Goal: Communication & Community: Answer question/provide support

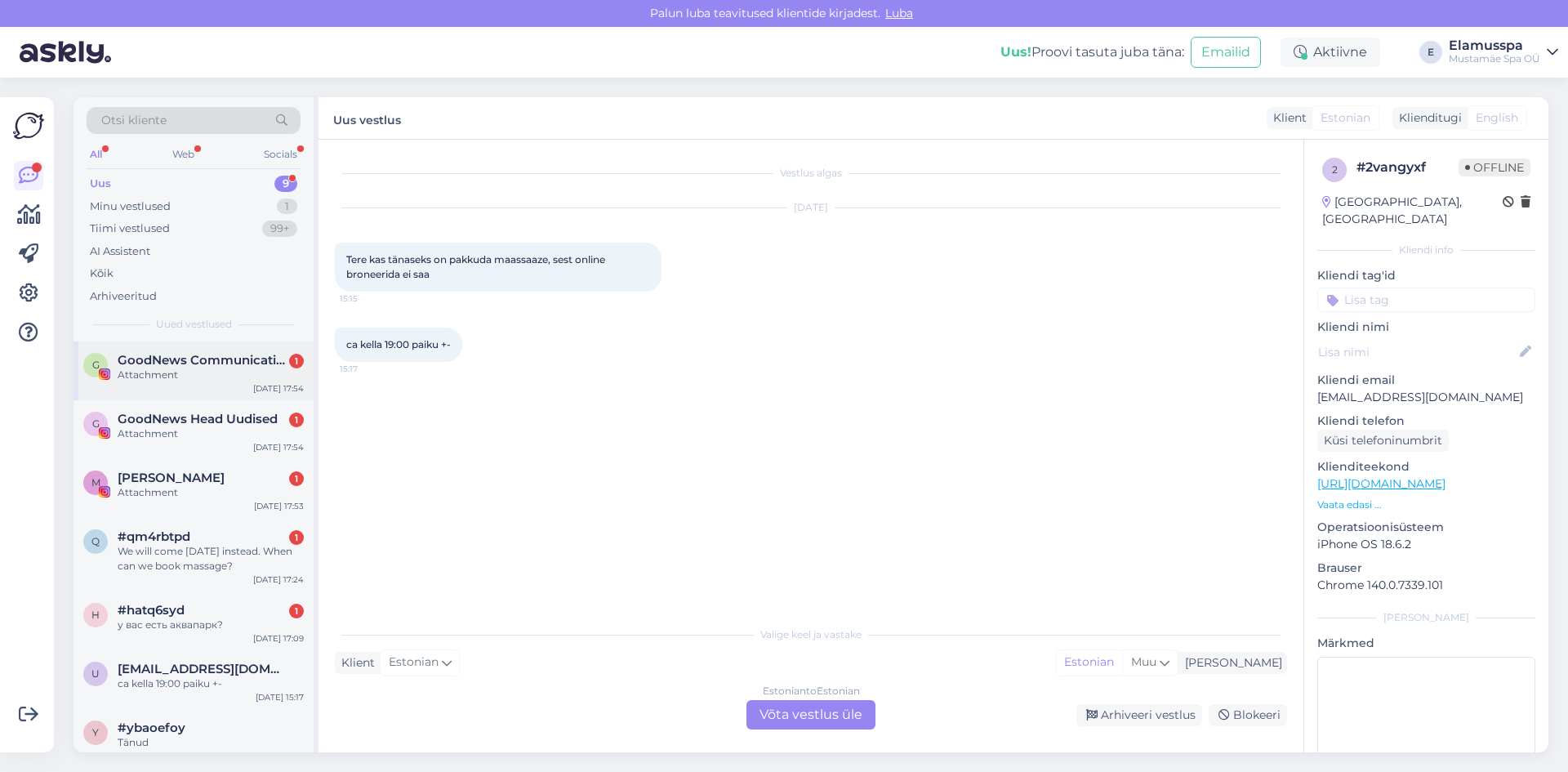
click at [202, 381] on div "Attachment" at bounding box center [211, 375] width 186 height 15
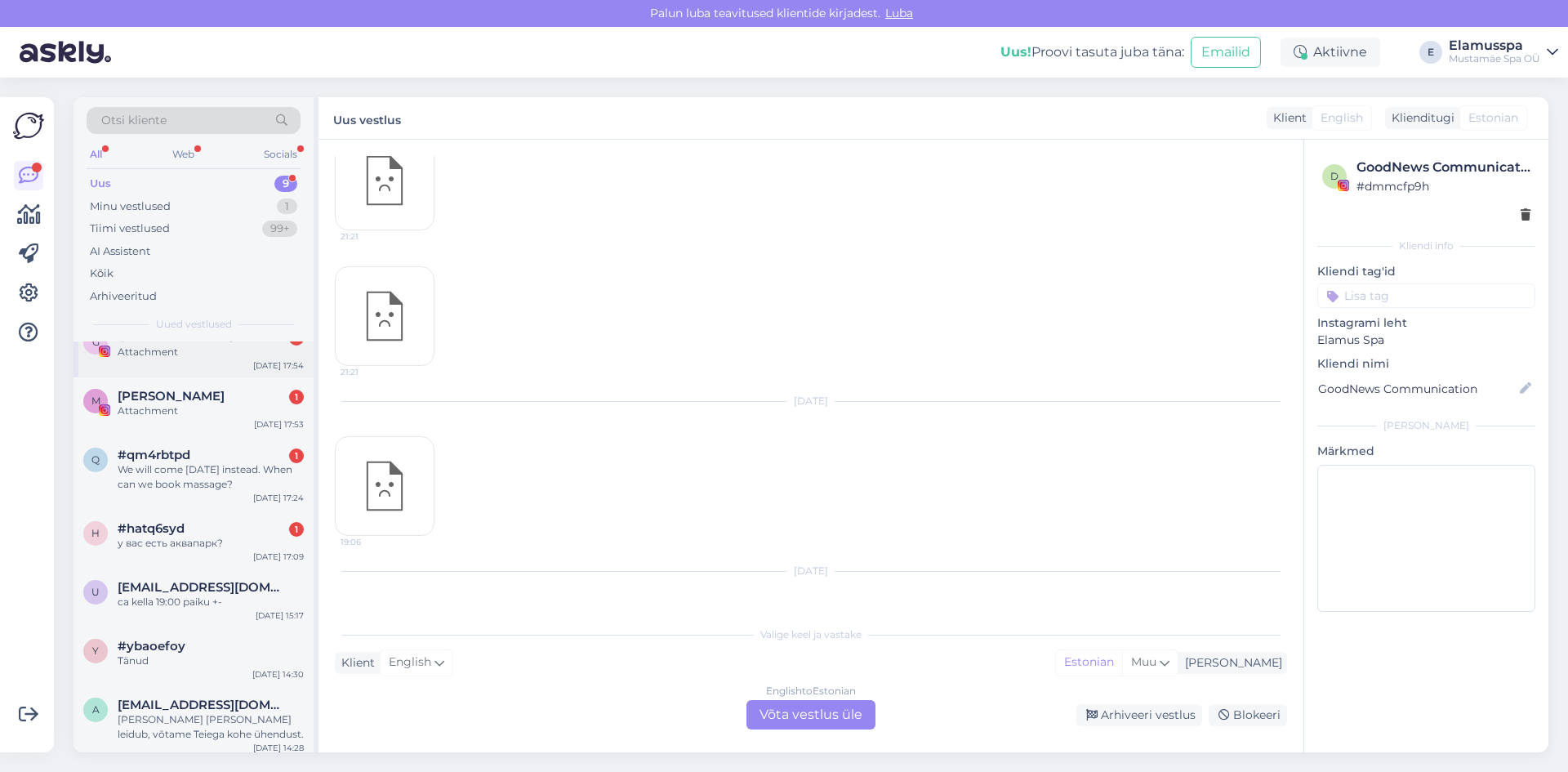
click at [238, 361] on div "G GoodNews Head Uudised 1 Attachment [DATE] 17:54" at bounding box center [193, 348] width 240 height 59
click at [246, 400] on div "[PERSON_NAME] 1" at bounding box center [211, 395] width 186 height 15
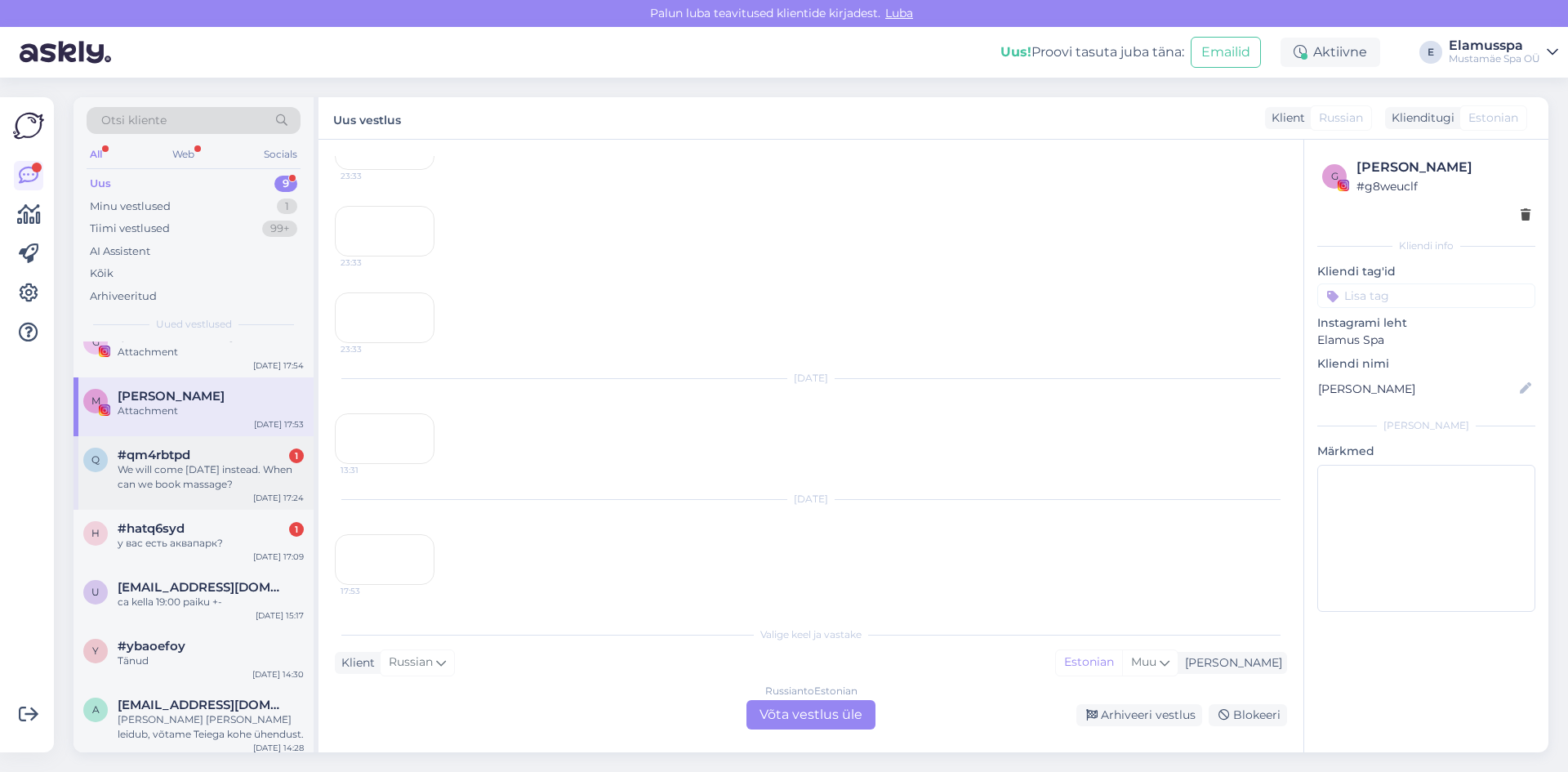
click at [234, 467] on div "We will come [DATE] instead. When can we book massage?" at bounding box center [211, 477] width 186 height 29
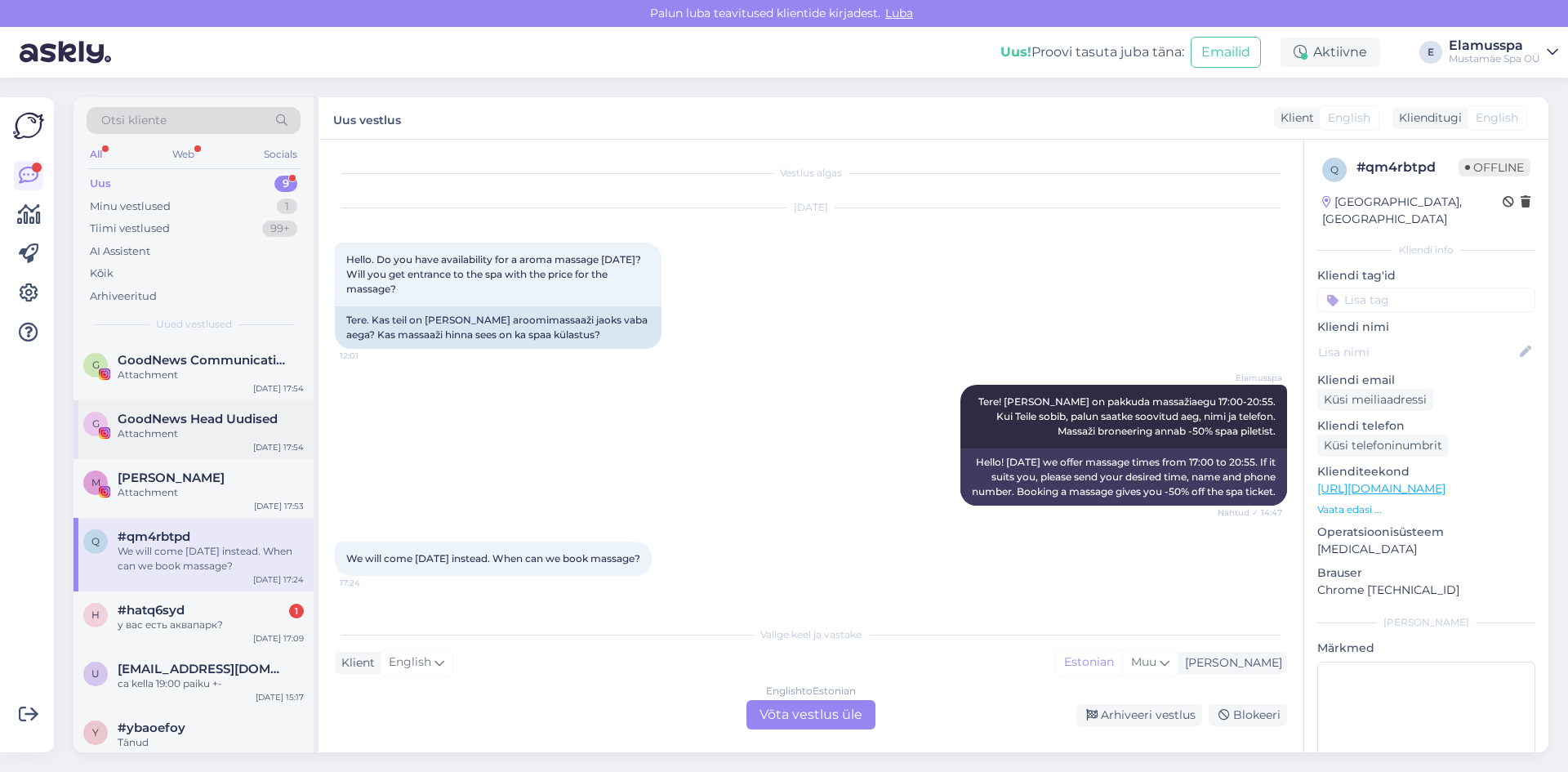
click at [276, 433] on div "Attachment" at bounding box center [211, 434] width 186 height 15
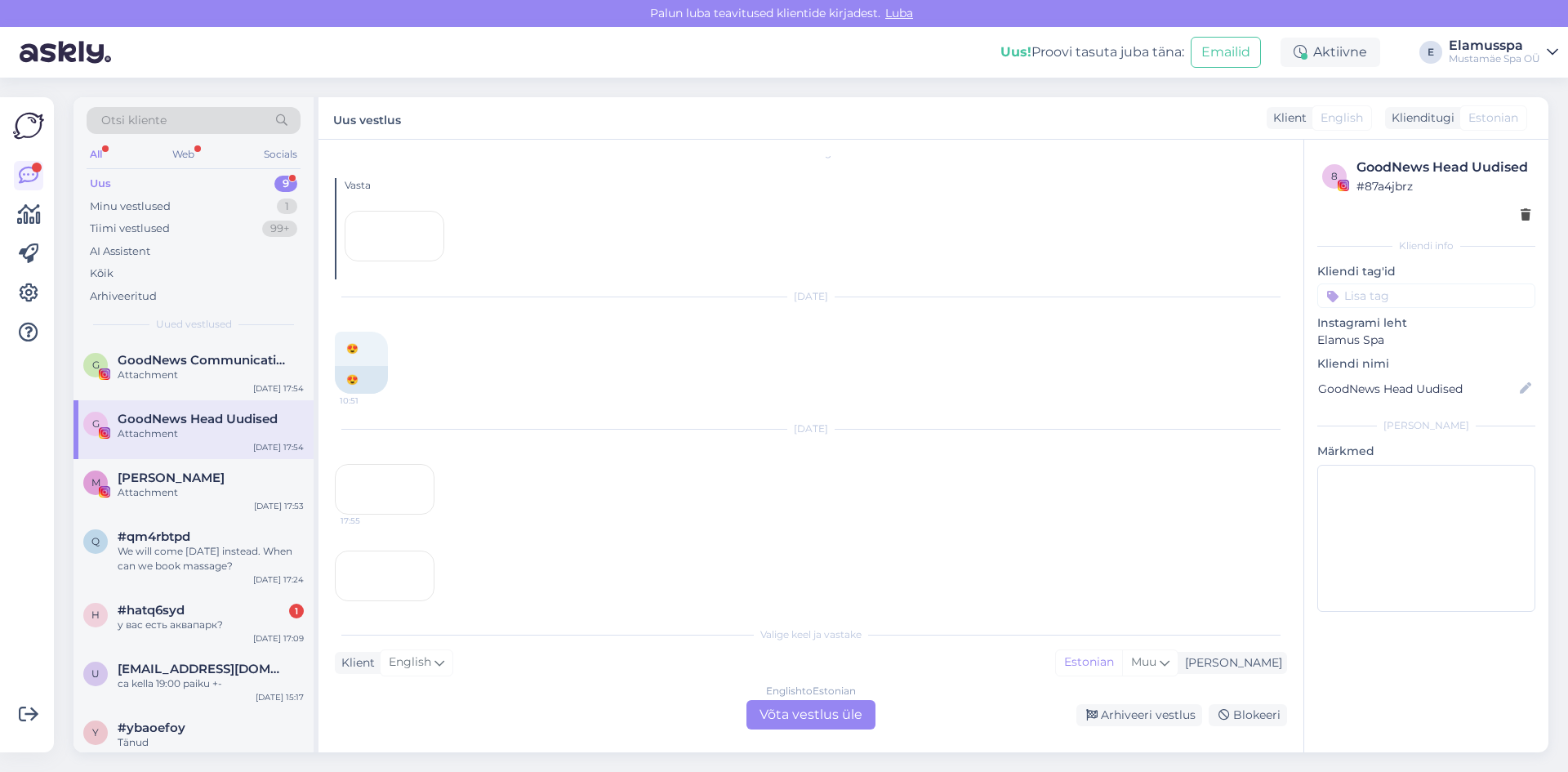
scroll to position [15201, 0]
click at [352, 535] on div "17:54" at bounding box center [385, 559] width 100 height 51
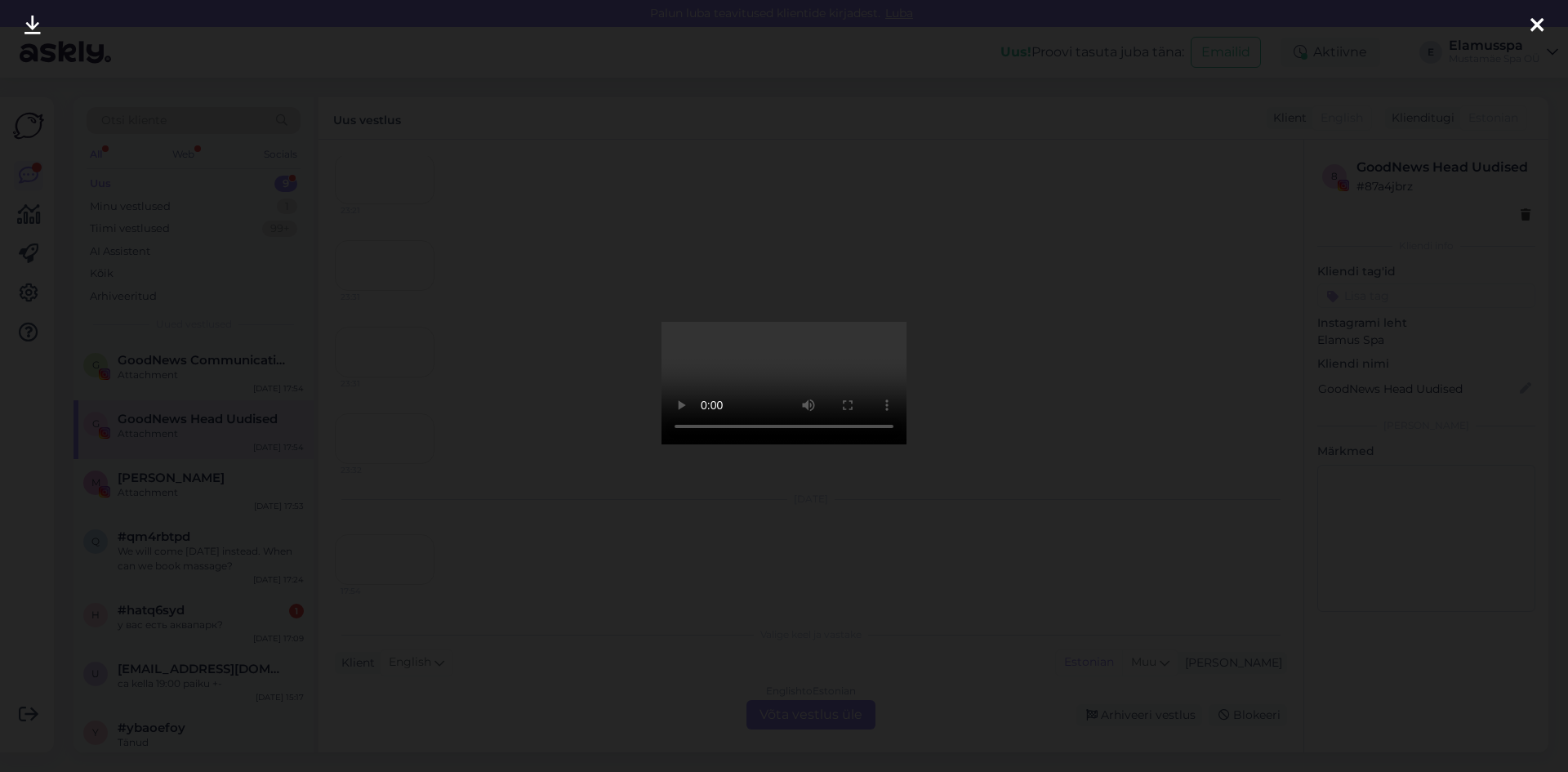
click at [626, 46] on div at bounding box center [784, 386] width 1568 height 772
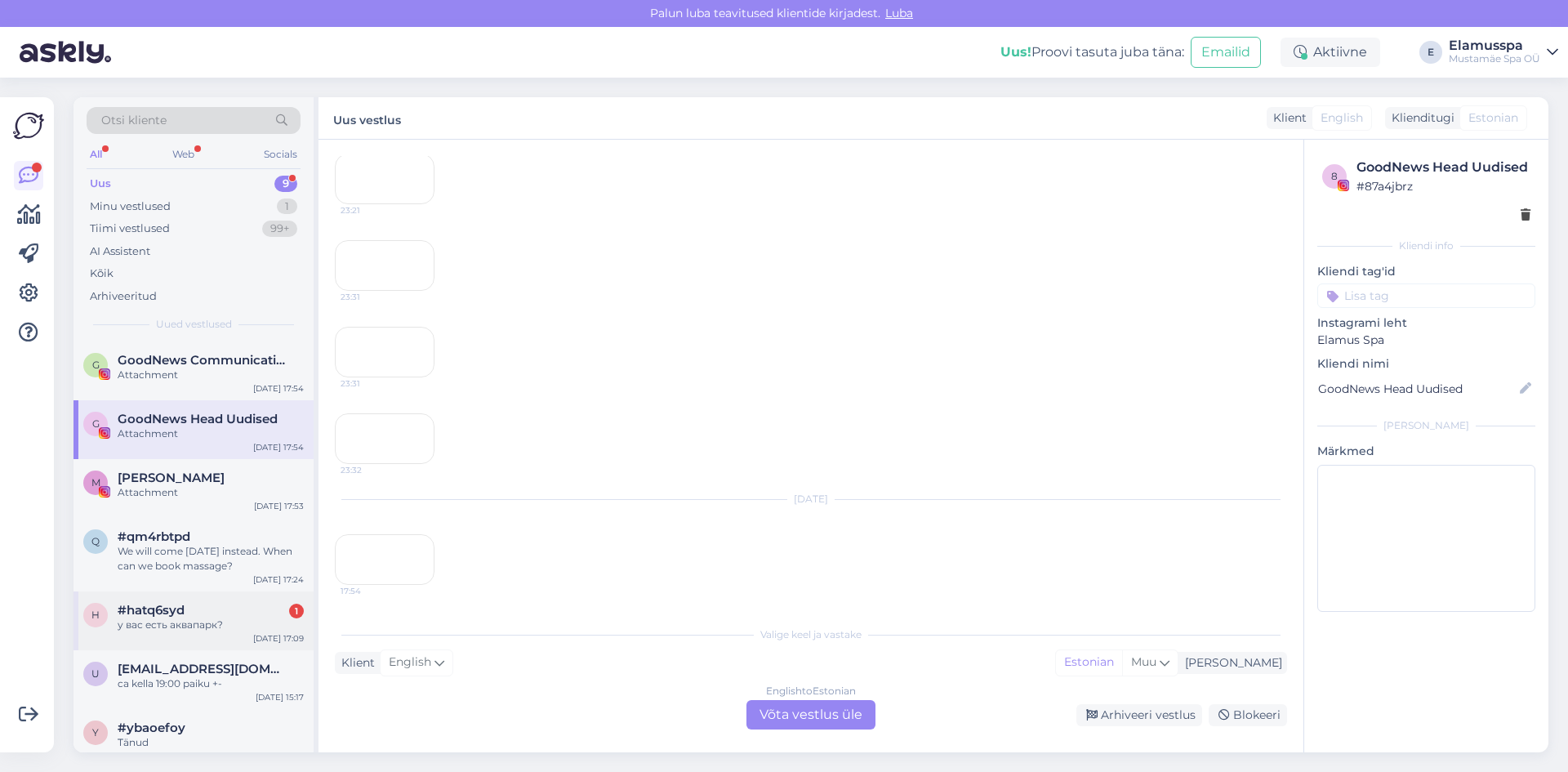
click at [208, 609] on div "#hatq6syd 1" at bounding box center [211, 609] width 186 height 15
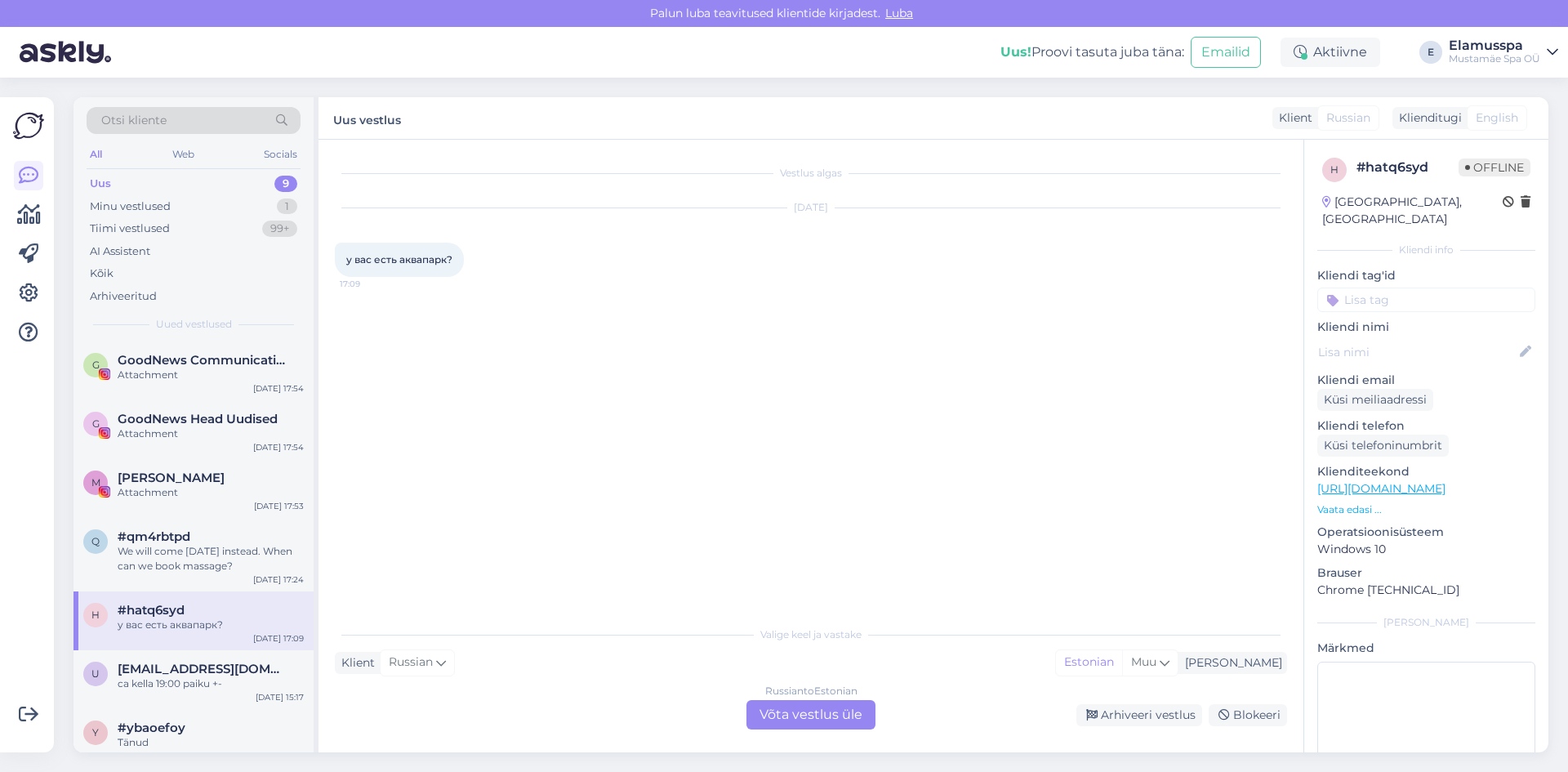
click at [810, 704] on div "Russian to Estonian Võta vestlus üle" at bounding box center [811, 714] width 130 height 29
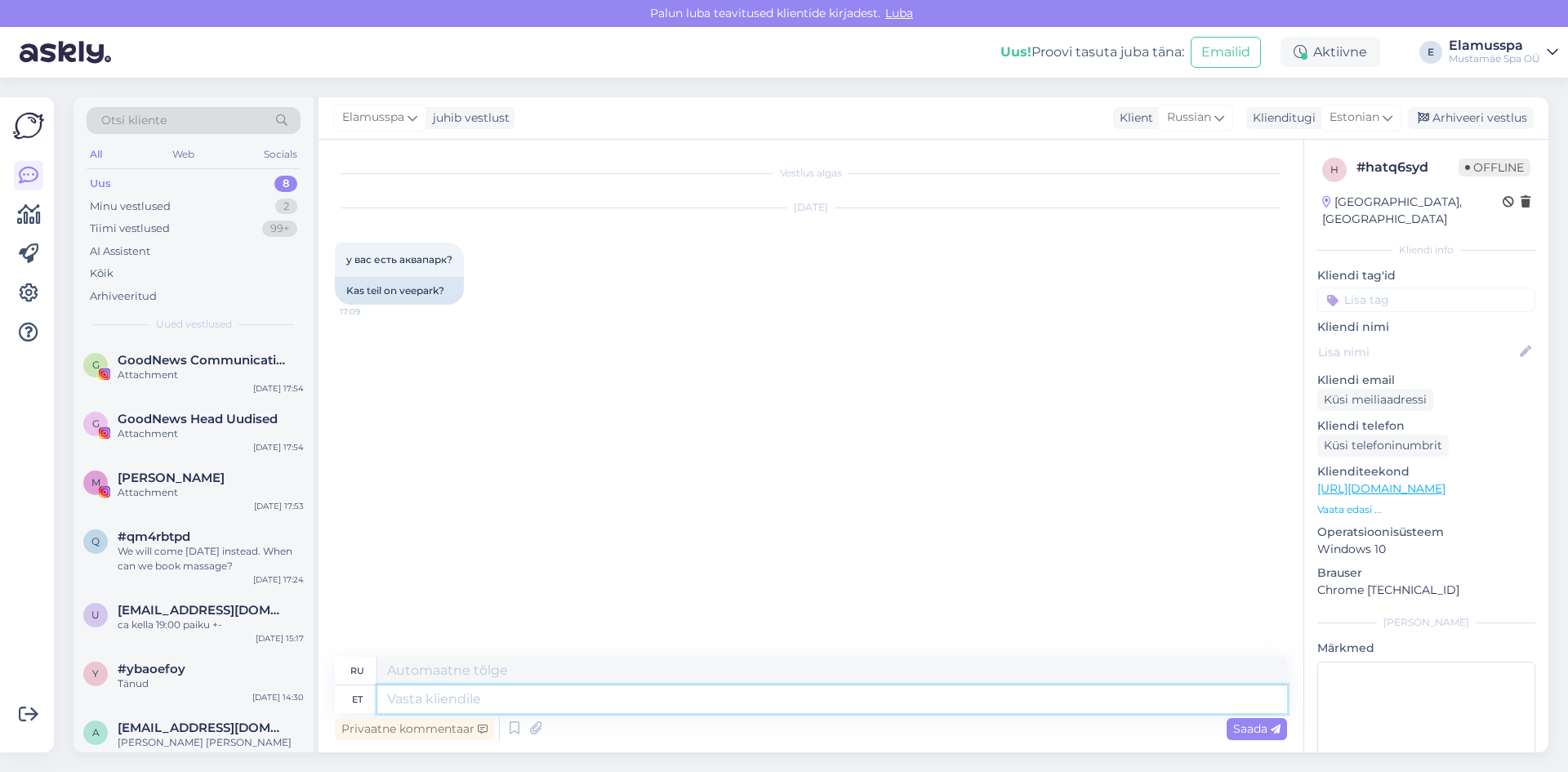
click at [786, 695] on textarea at bounding box center [832, 698] width 910 height 27
type textarea "Tere,"
type textarea "Привет,"
type textarea "Tere, muidugi on"
type textarea "Привет, конечно."
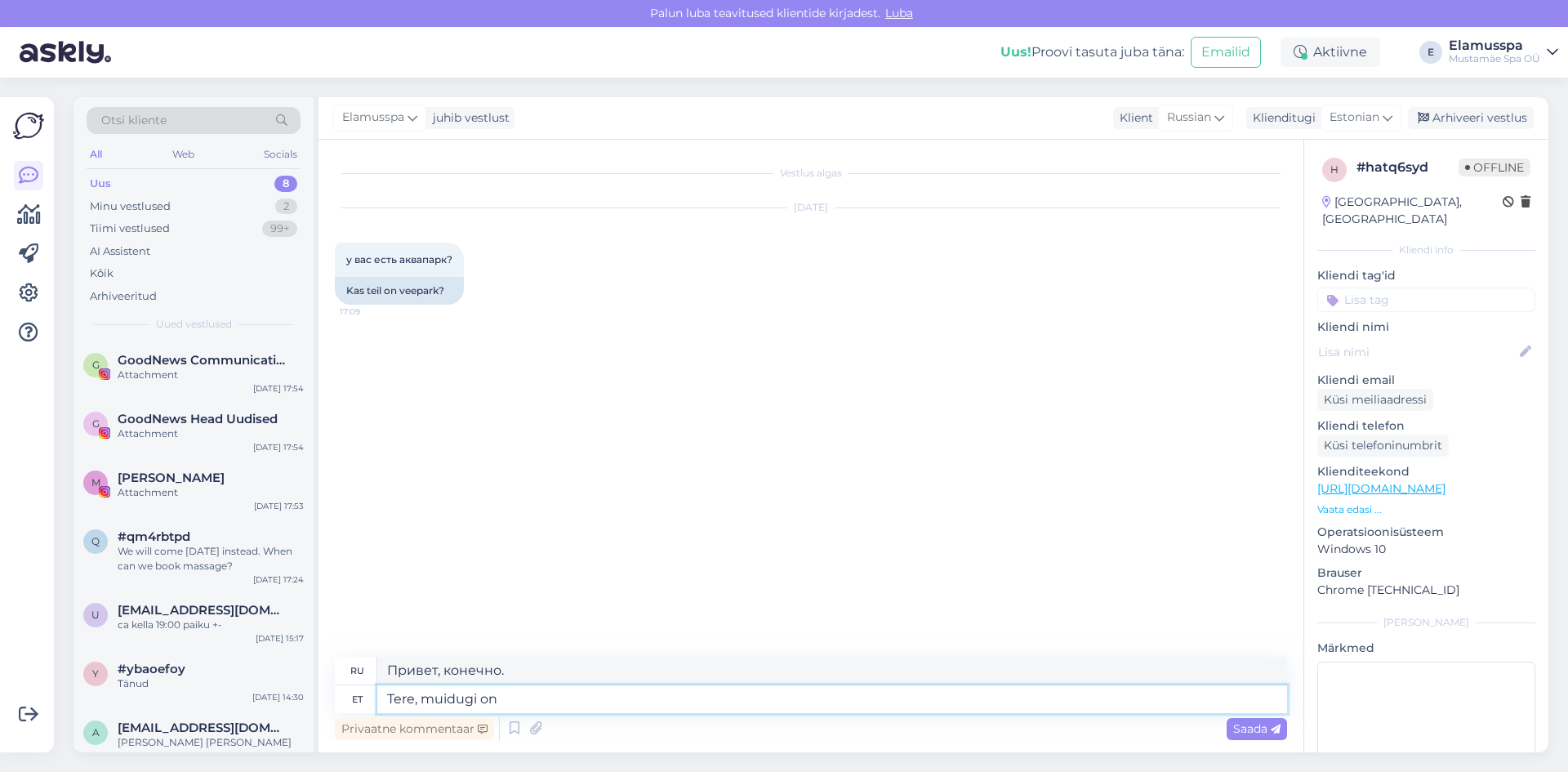
type textarea "Tere, muidugi on!"
type textarea "Привет, конечно!"
click at [413, 696] on textarea "Tere, muidugi on!" at bounding box center [832, 698] width 910 height 27
type textarea "Tere õhtu, muidugi on!"
type textarea "Здравствуйте, конечно!"
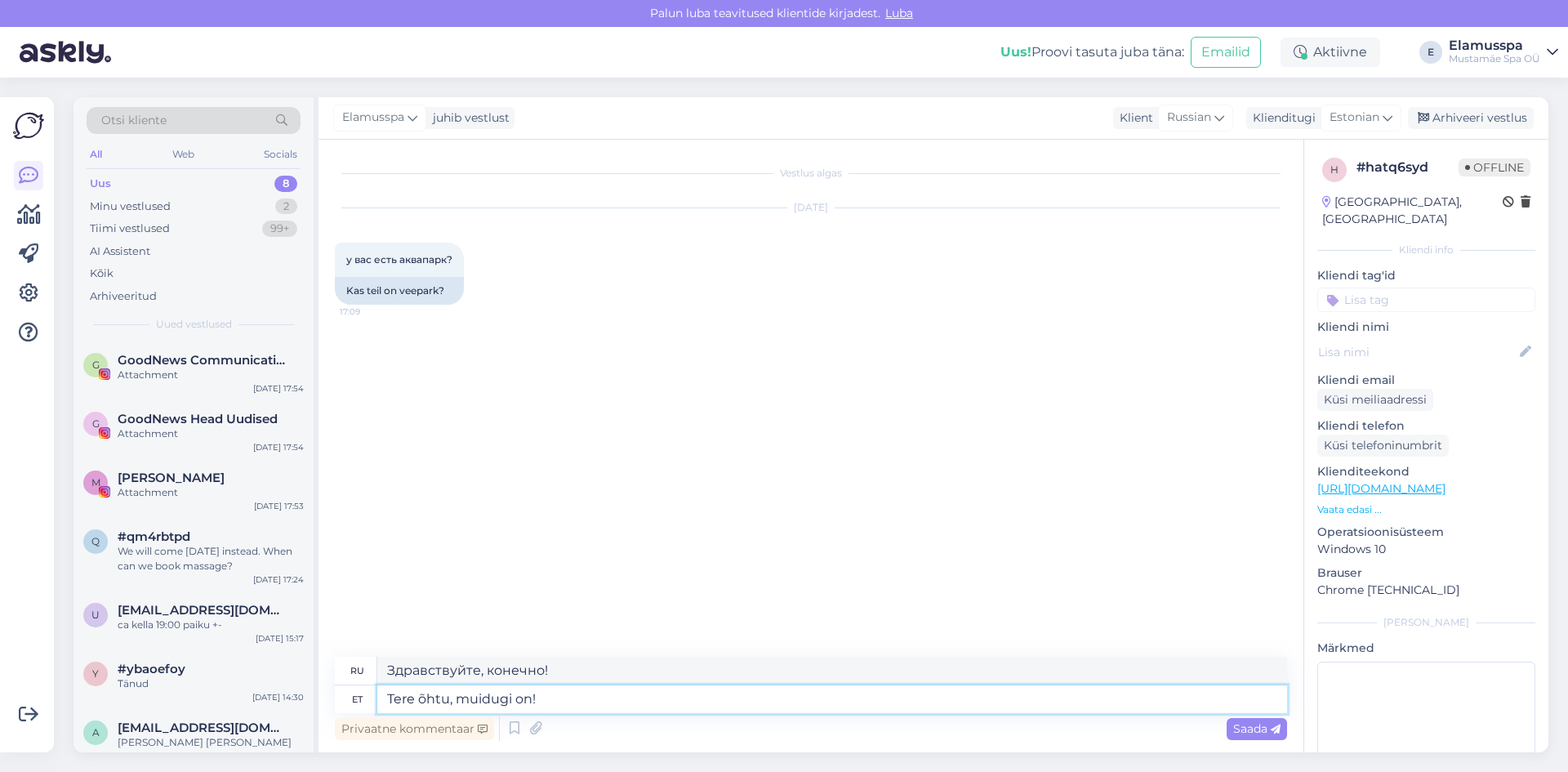
type textarea "Tere õhtus, muidugi on!"
type textarea "Добрый вечер, конечно!"
click at [631, 723] on div "Privaatne kommentaar Saada" at bounding box center [810, 729] width 953 height 31
click at [635, 704] on textarea "Tere õhtust, muidugi on!" at bounding box center [832, 698] width 910 height 27
type textarea "Tere õhtust, muidugi on! Meie ela"
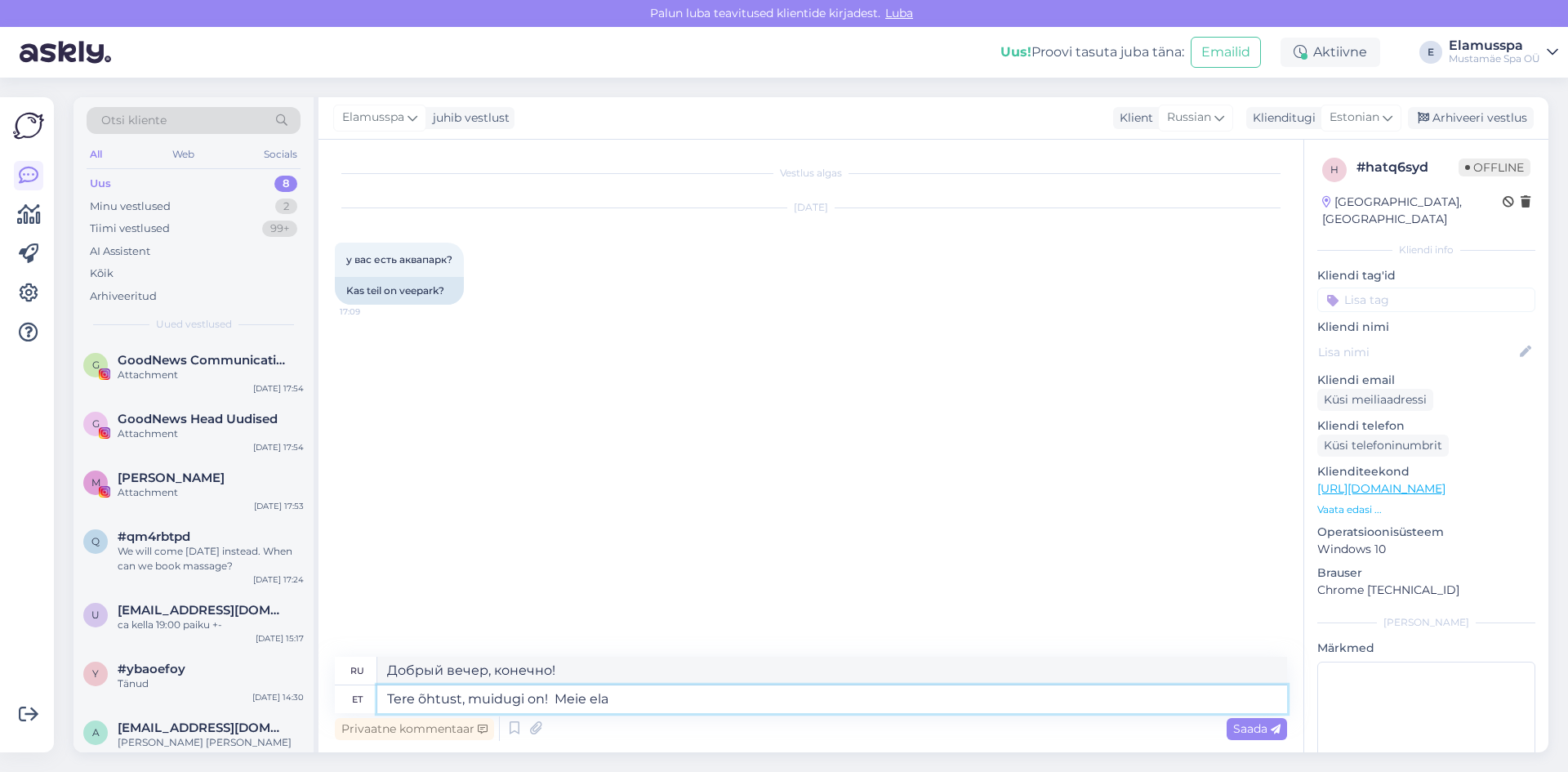
type textarea "Добрый вечер! Конечно! Мы"
type textarea "Tere õhtust, muidugi on! Meie elamus sp"
type textarea "Добрый вечер! Конечно! Наш опыт."
type textarea "Tere õhtust, muidugi on! Meie elamus spa"
type textarea "Добрый вечер! Конечно! Наш опыт посещения спа"
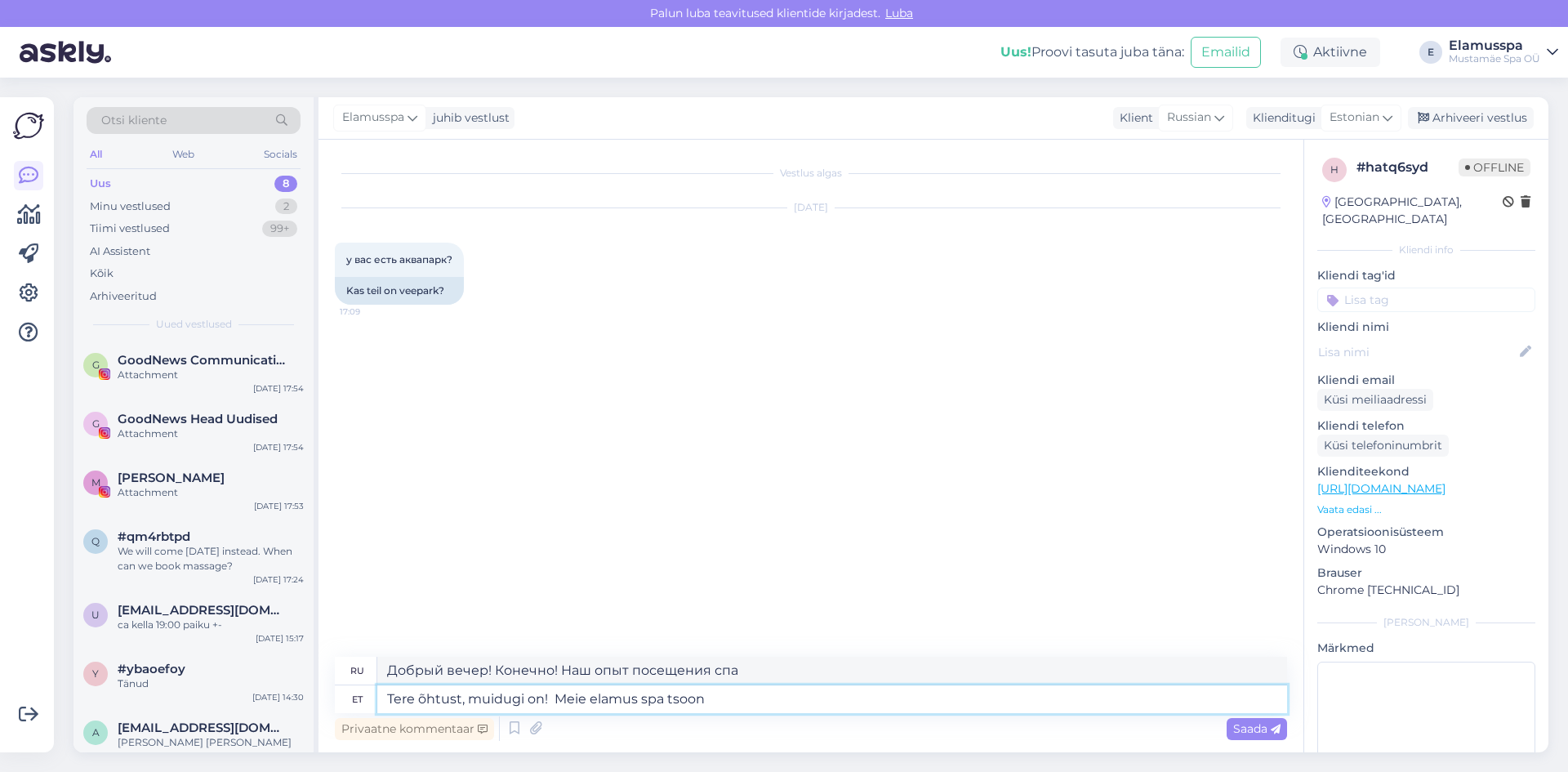
type textarea "Tere õhtust, muidugi on! Meie elamus spa tsoon o"
type textarea "Добрый вечер! Конечно! Наш опыт спа-зоны"
type textarea "Tere õhtust, muidugi on! Meie elamus spa tsoon on t"
type textarea "Добрый вечер! Конечно! Наша спа-зона — это"
type textarea "Tere õhtust, muidugi on! Meie elamus spa tsoon on täis la"
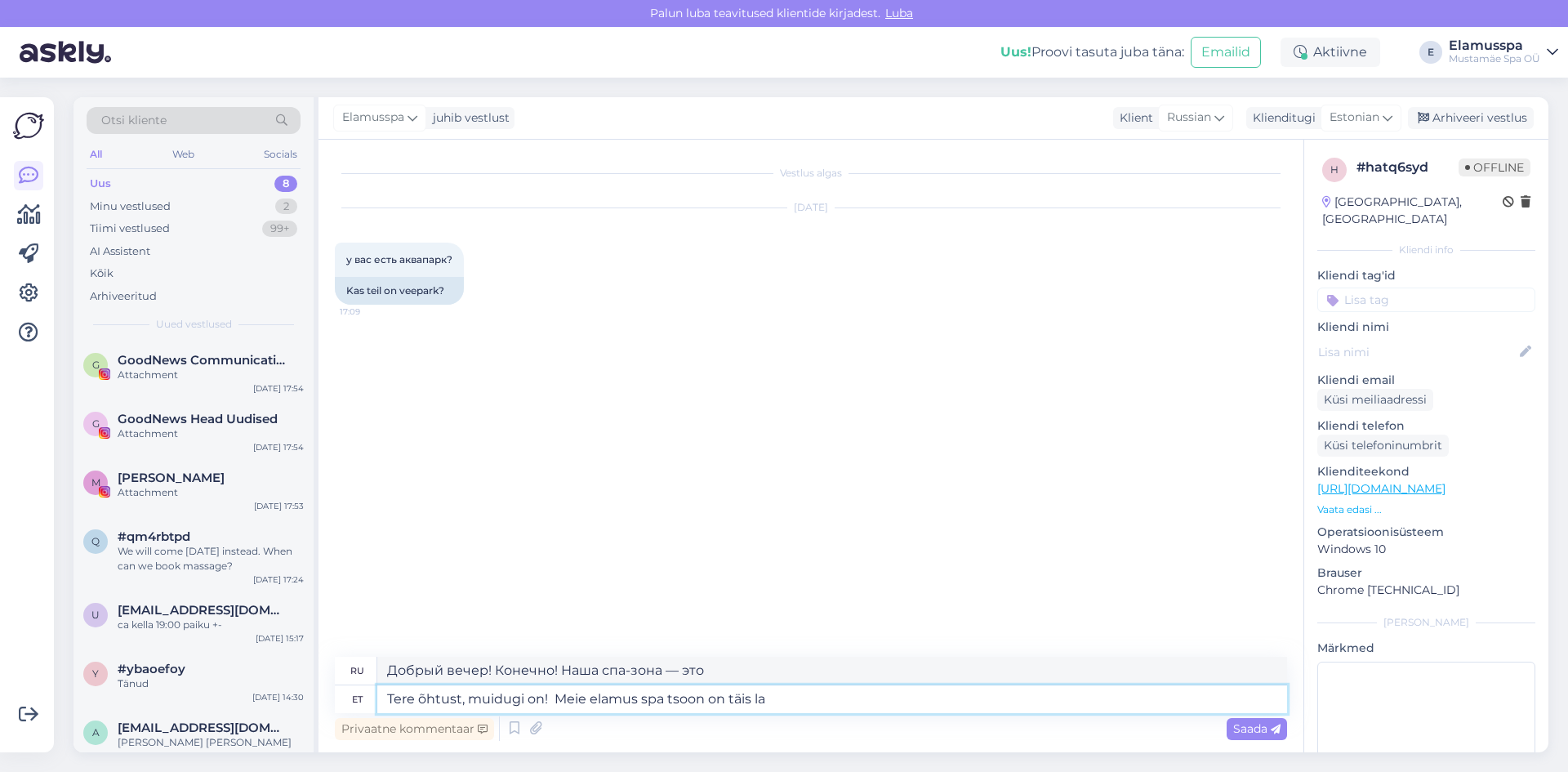
type textarea "Добрый вечер! Конечно! Наша спа-зона переполнена."
type textarea "Tere õhtust, muidugi on! Meie elamus spa tsoon on täis [PERSON_NAME]"
type textarea "Добрый вечер! Конечно! В нашей зоне отдыха полно детей."
type textarea "Tere õhtust, muidugi on! Meie elamus spa tsoon on täis laste basseine ja"
type textarea "Добрый вечер! Конечно! В нашей спа-зоне полно детских бассейнов."
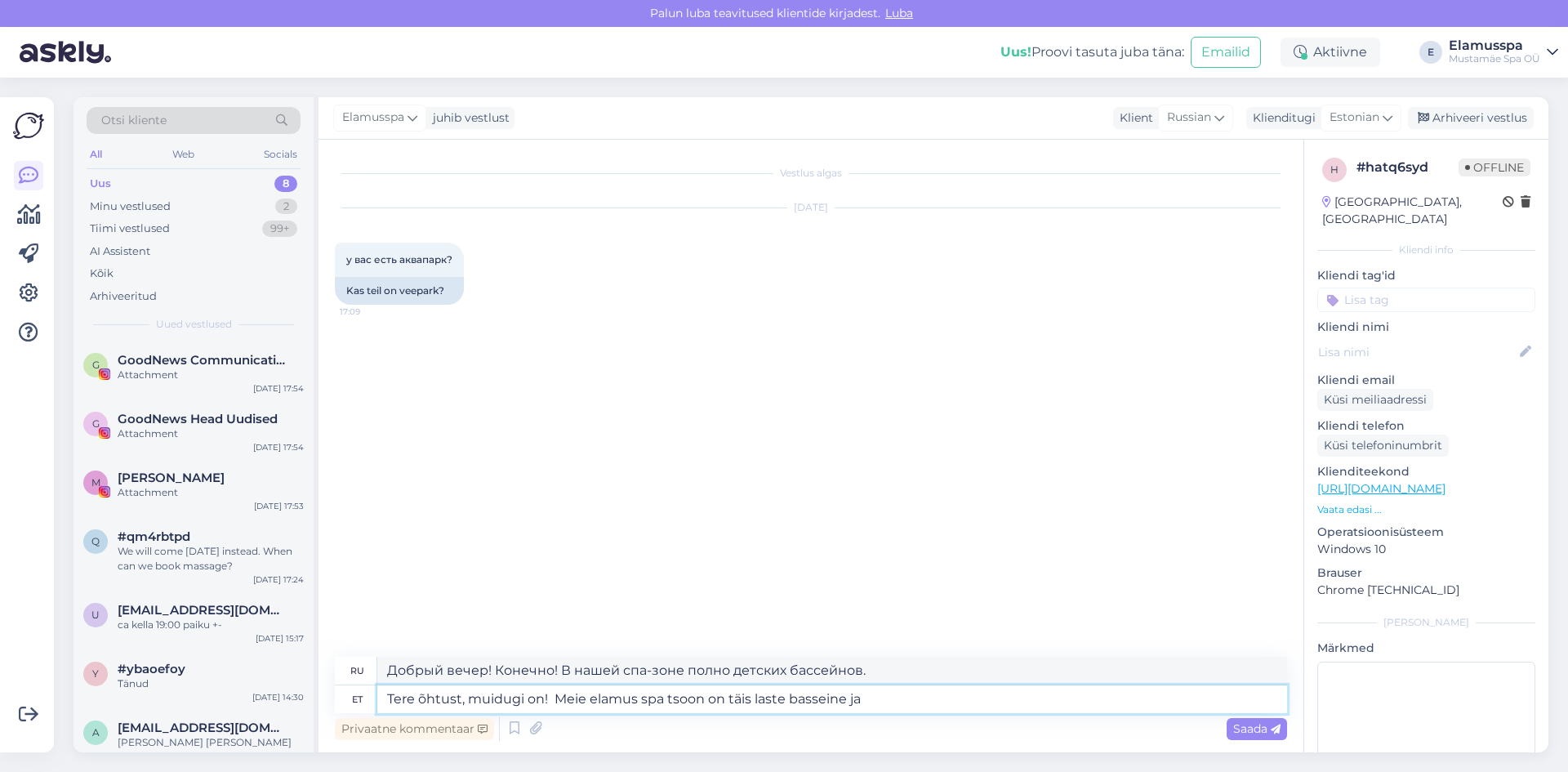
type textarea "Tere õhtust, muidugi on! Meie elamus spa tsoon on täis laste [PERSON_NAME] ja l"
type textarea "Добрый вечер! Конечно! В нашей спа-зоне полно детских бассейнов и"
type textarea "Tere õhtust, muidugi on! Meie elamus spa tsoon on täis laste basseine ja liugmä…"
type textarea "Добрый вечер! Конечно! В нашей спа-зоне полно детских бассейнов и горок."
click at [732, 699] on textarea "Tere õhtust, muidugi on! Meie elamus spa tsoon on täis laste basseine ja liugmä…" at bounding box center [832, 698] width 910 height 27
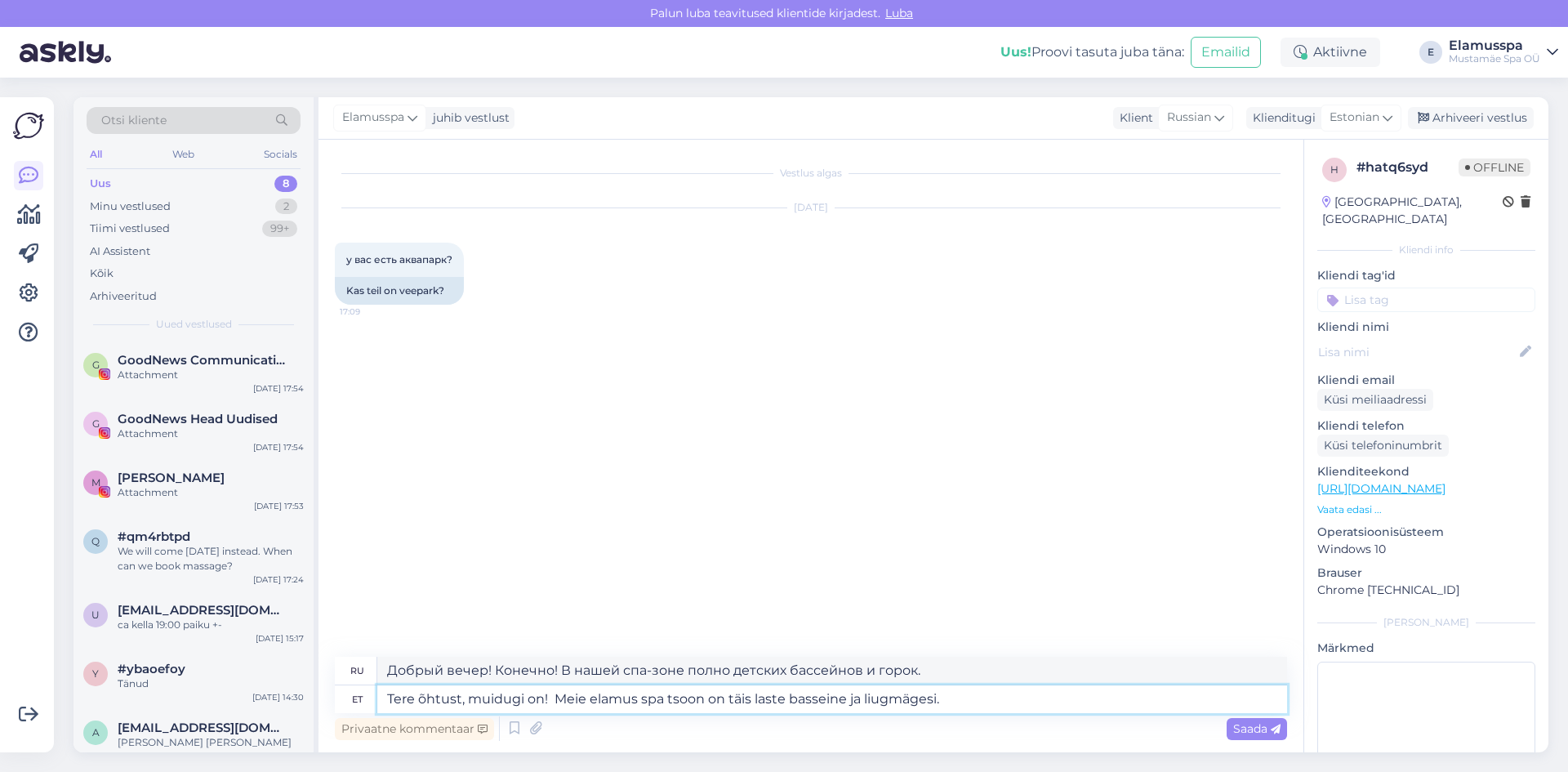
click at [732, 699] on textarea "Tere õhtust, muidugi on! Meie elamus spa tsoon on täis laste basseine ja liugmä…" at bounding box center [832, 698] width 910 height 27
type textarea "Tere õhtust, muidugi on! Meie elamus spa tsoon on laste basseine ja liugmägesi."
type textarea "Добрый вечер! Конечно! В нашей спа-зоне есть детские бассейны и горки."
click at [932, 698] on textarea "Tere õhtust, muidugi on! Meie elamus spa tsoon on laste basseine ja liugmägesi." at bounding box center [832, 698] width 910 height 27
type textarea "Tere õhtust, muidugi on! Meie elamus spa tsoon on laste basseine ja liugmägesi.…"
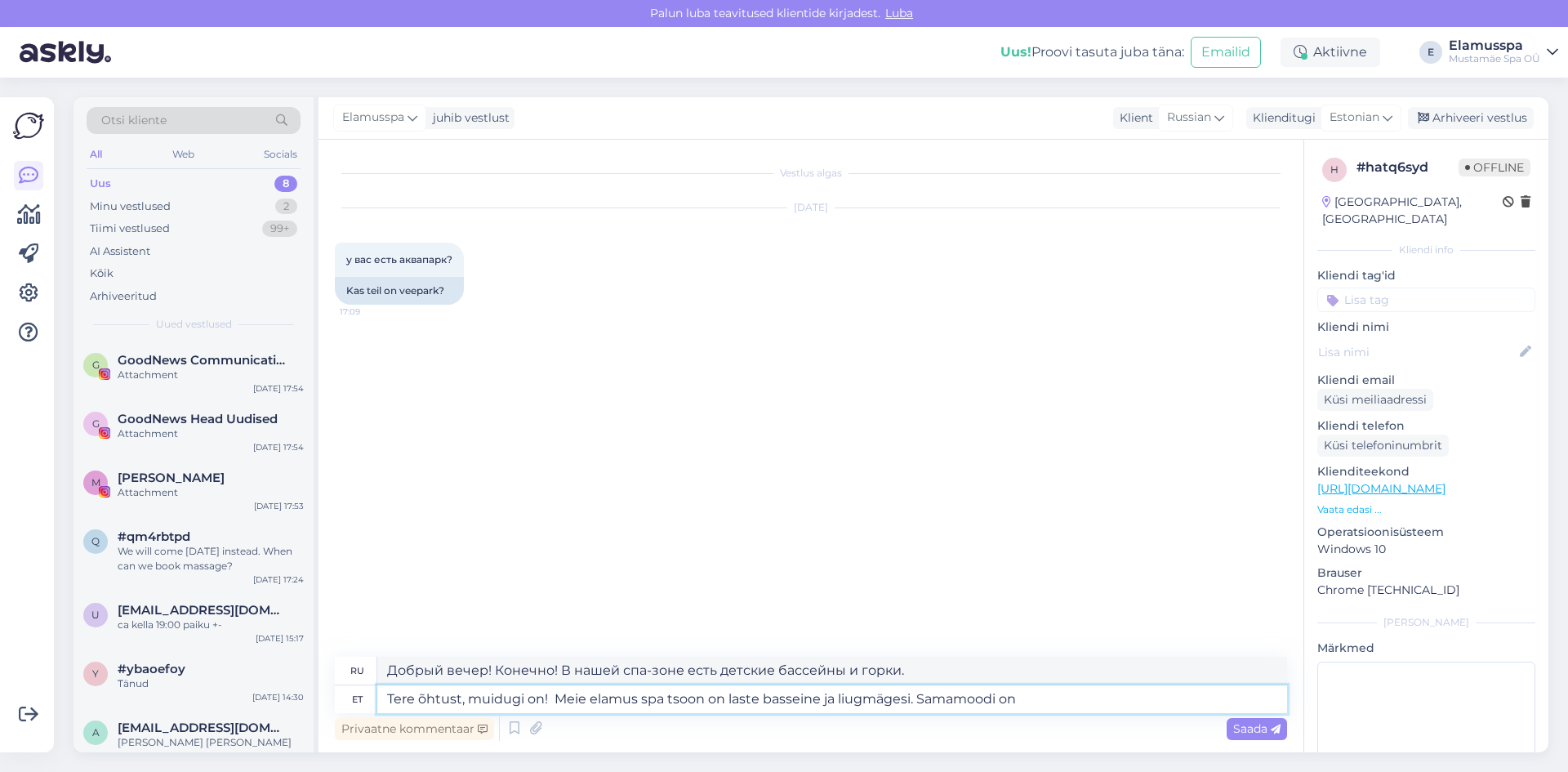
type textarea "Добрый вечер! Конечно! В нашем спа-центре есть детские бассейны и горки. И ещё."
type textarea "Tere õhtust, muidugi on! Meie elamus spa tsoon on laste basseine ja liugmägesi.…"
type textarea "Добрый вечер! Конечно, есть! В нашем спа-центре есть детские бассейны и горки. …"
type textarea "Tere õhtust, muidugi on! Meie elamus spa tsoon on laste basseine ja liugmägesi.…"
type textarea "Добрый вечер! Конечно! В нашем спа-центре есть детские бассейны и горки. Также …"
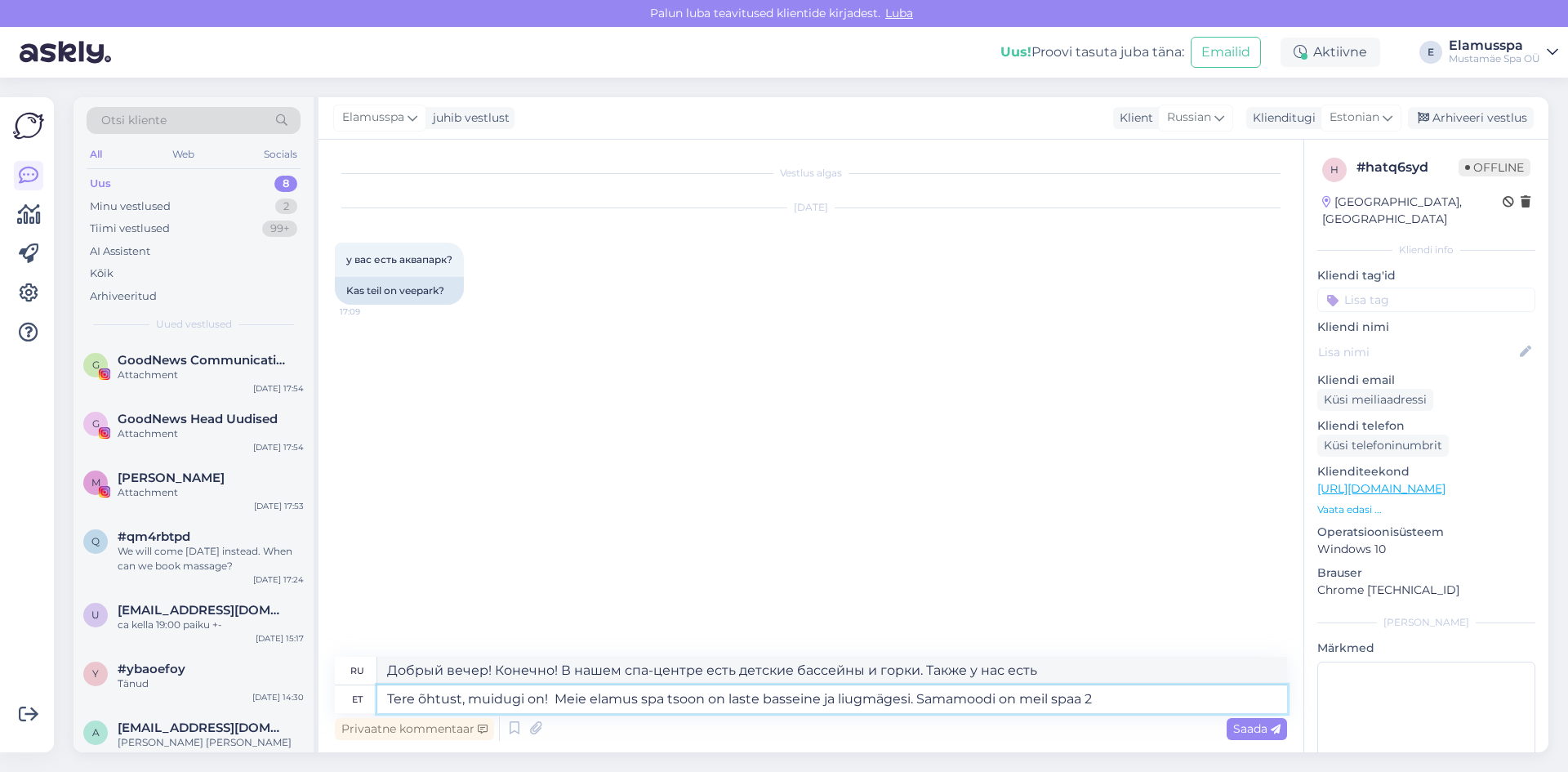
type textarea "Tere õhtust, muidugi on! Meie elamus spa tsoon on laste basseine ja liugmägesi.…"
type textarea "Добрый вечер! Конечно! В нашем спа-центре есть детские бассейны и горки. Также …"
type textarea "Tere õhtust, muidugi on! Meie elamus spa tsoon on laste basseine ja liugmägesi.…"
type textarea "Добрый вечер! Конечно! В нашем спа-центре есть детские бассейны и горки. Также …"
type textarea "Tere õhtust, muidugi on! Meie elamus spa tsoon on laste basseine ja liugmägesi.…"
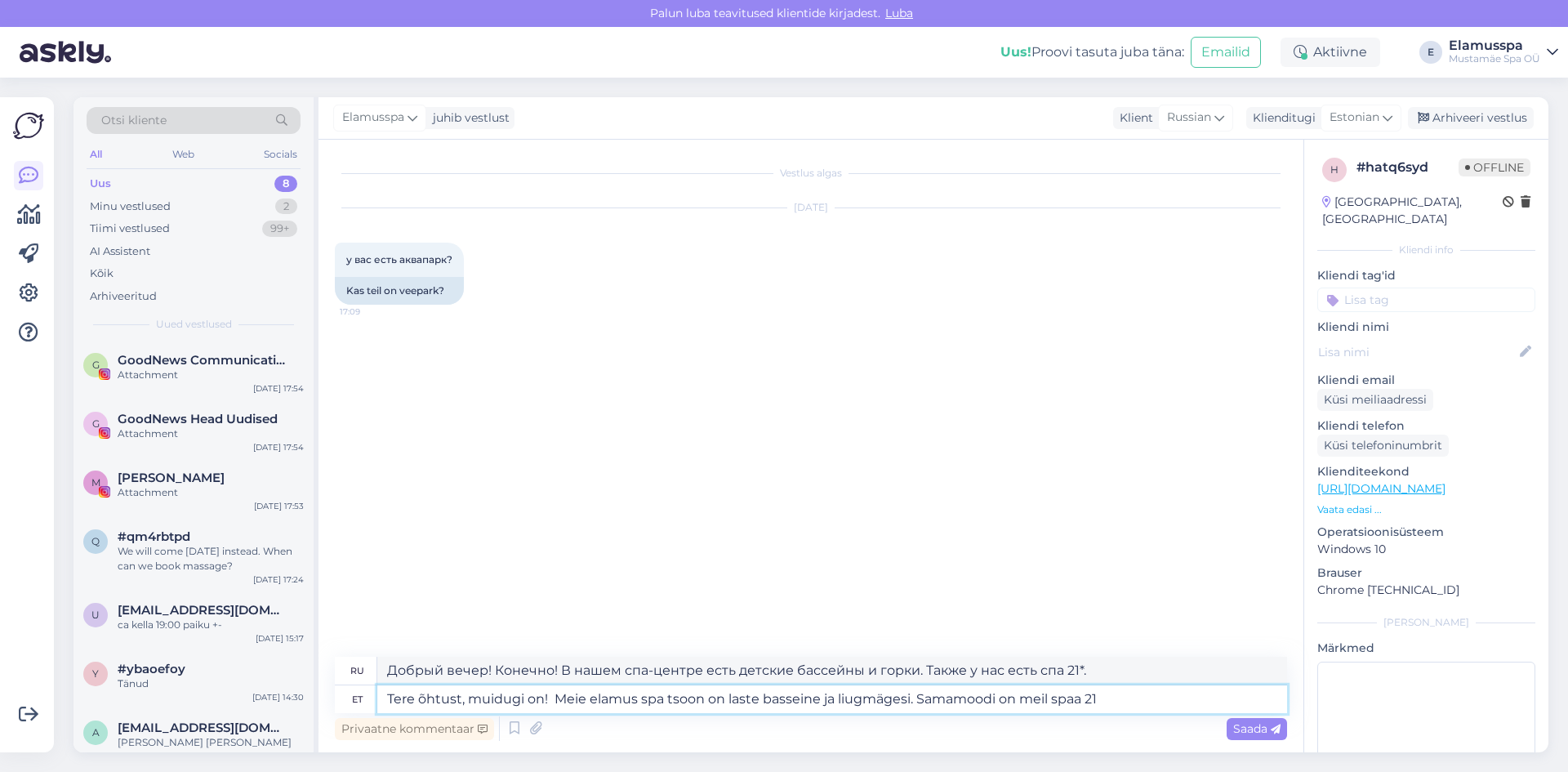
type textarea "Добрый вечер! Конечно! В нашем спа-центре есть детские бассейны и горки. Также …"
click at [1088, 699] on textarea "Tere õhtust, muidugi on! Meie elamus spa tsoon on laste basseine ja liugmägesi.…" at bounding box center [832, 698] width 910 height 27
type textarea "Tere õhtust, muidugi on! Meie elamus spa tsoon on laste basseine ja liugmägesi.…"
type textarea "Добрый вечер! Конечно! В нашей спа-зоне есть детские бассейны и горки. Также у …"
click at [1156, 704] on textarea "Tere õhtust, muidugi on! Meie elamus spa tsoon on laste basseine ja liugmägesi.…" at bounding box center [832, 698] width 910 height 27
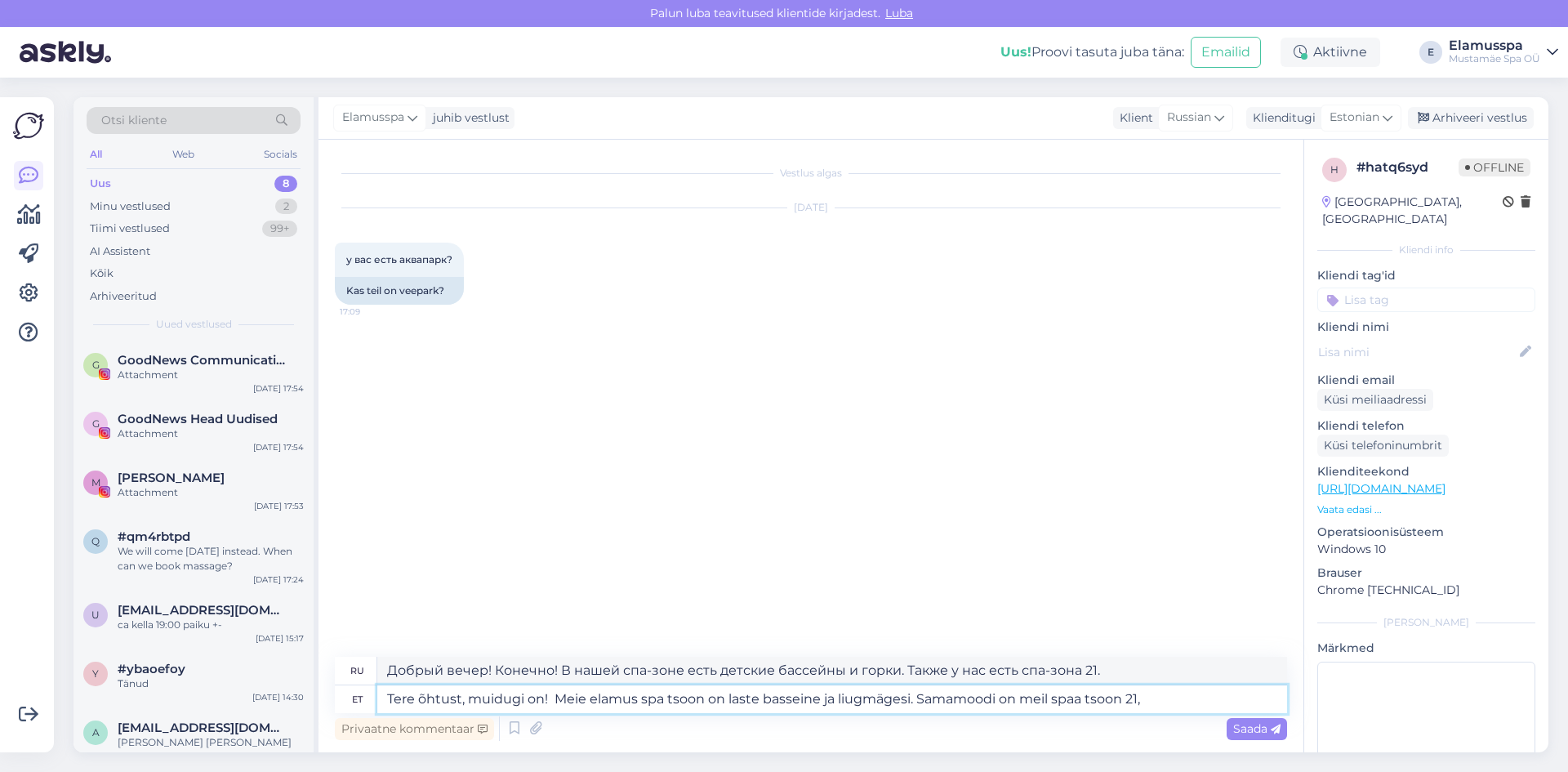
type textarea "Tere õhtust, muidugi on! Meie elamus spa tsoon on laste basseine ja liugmägesi.…"
type textarea "Добрый вечер! Конечно! В нашей спа-зоне есть детские бассейны и горки. Аналогич…"
type textarea "Tere õhtust, muidugi on! Meie elamus spa tsoon on laste basseine ja liugmägesi.…"
type textarea "Добрый вечер! Конечно! В нашей спа-зоне есть детские бассейны и горки. Также у …"
type textarea "Tere õhtust, muidugi on! Meie elamus spa tsoon on laste basseine ja liugmägesi.…"
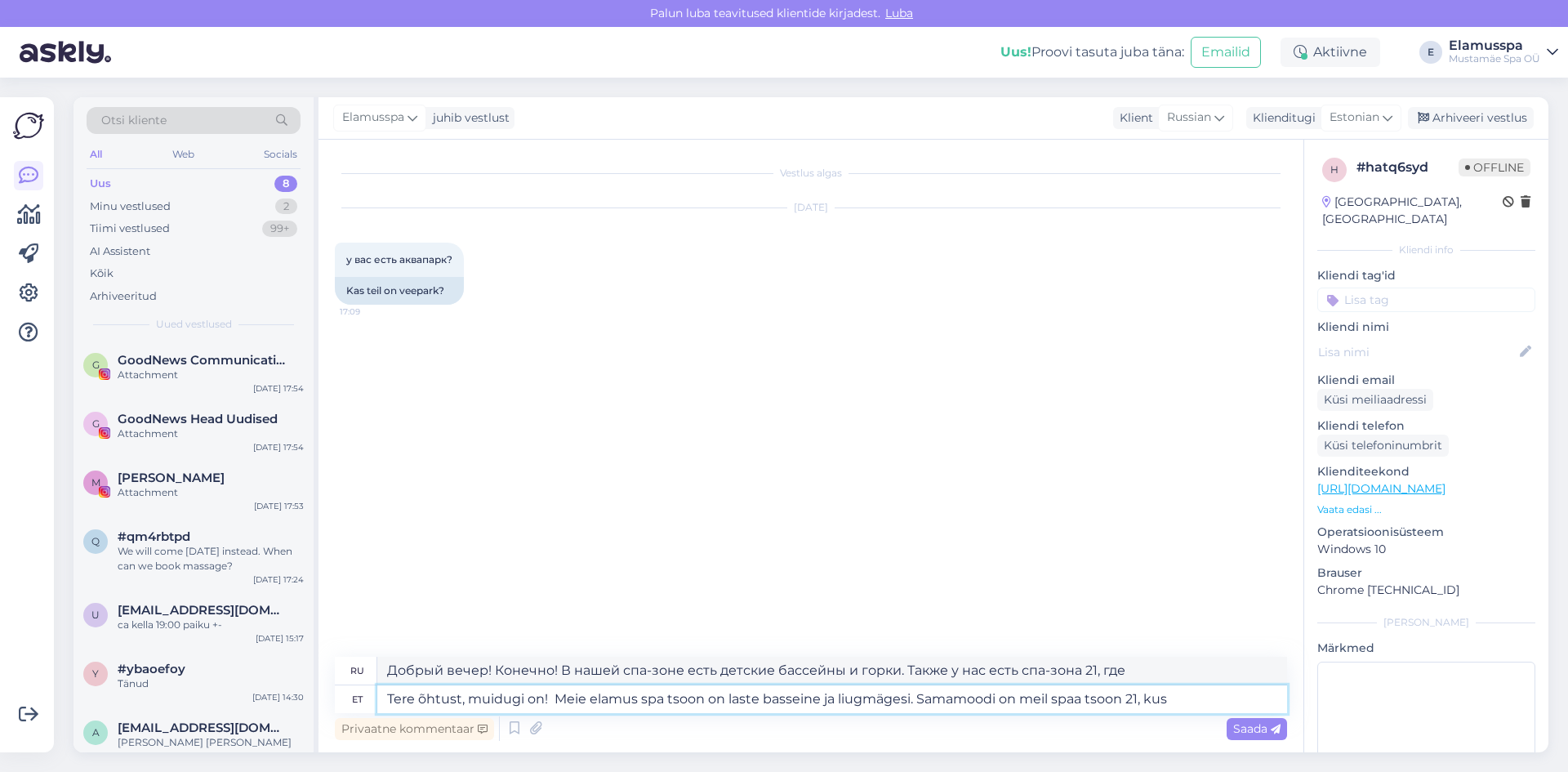
type textarea "Добрый вечер! Конечно! В нашей спа-зоне есть детские бассейны и горки. Также у …"
type textarea "Tere õhtust, muidugi on! Meie elamus spa tsoon on laste basseine ja liugmägesi.…"
type textarea "Добрый вечер! Конечно! В нашей спа-зоне есть детские бассейны и горки. Также у …"
type textarea "Tere õhtust, muidugi on! Meie elamus spa tsoon on laste basseine ja liugmägesi.…"
type textarea "Добрый вечер! Конечно, есть! В нашей спа-зоне есть детские бассейны и горки. Та…"
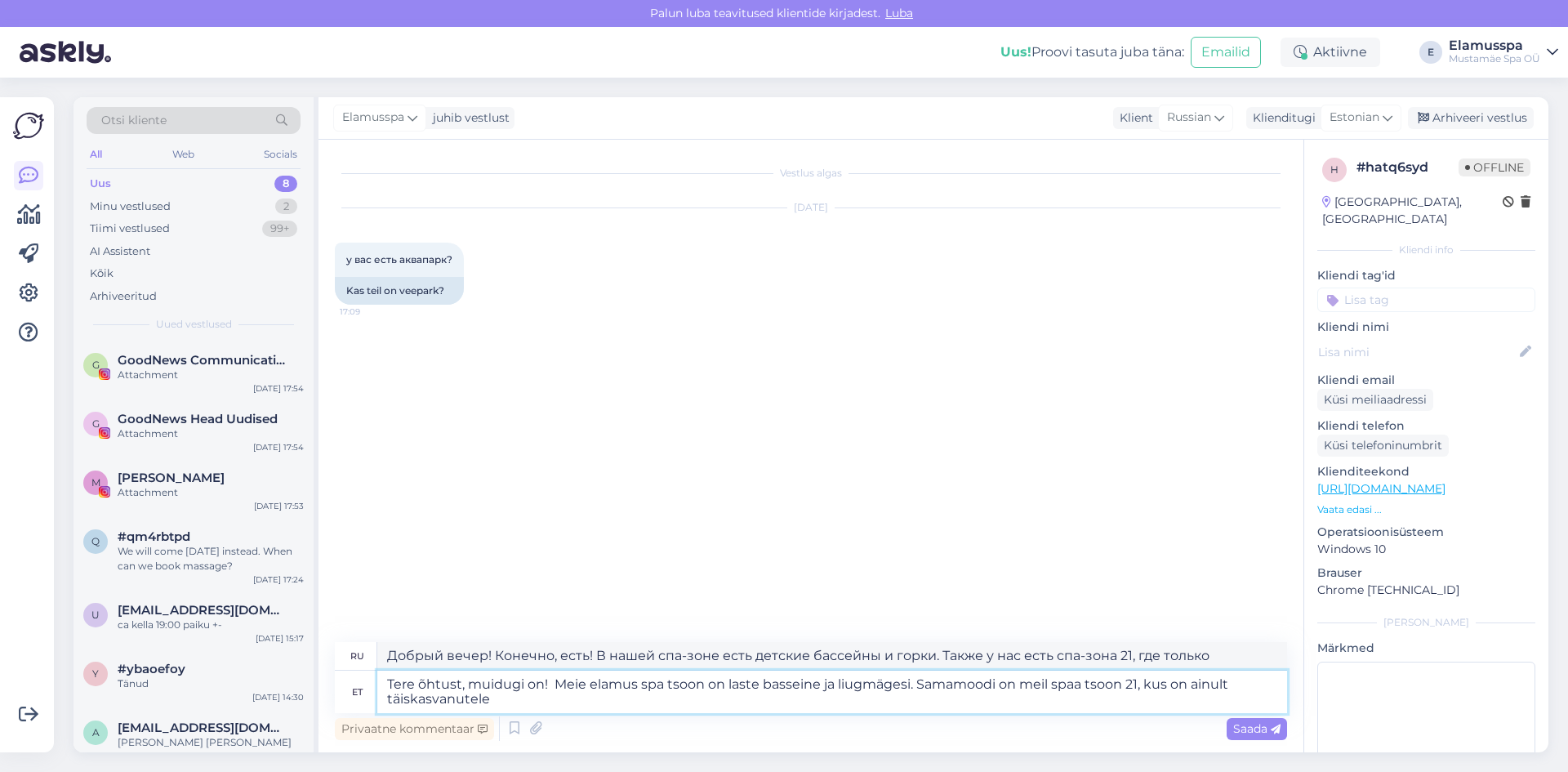
type textarea "Tere õhtust, muidugi on! Meie elamus spa tsoon on laste basseine ja liugmägesi.…"
type textarea "Добрый вечер! Конечно, есть! В нашей спа-зоне есть детские бассейны и горки. Та…"
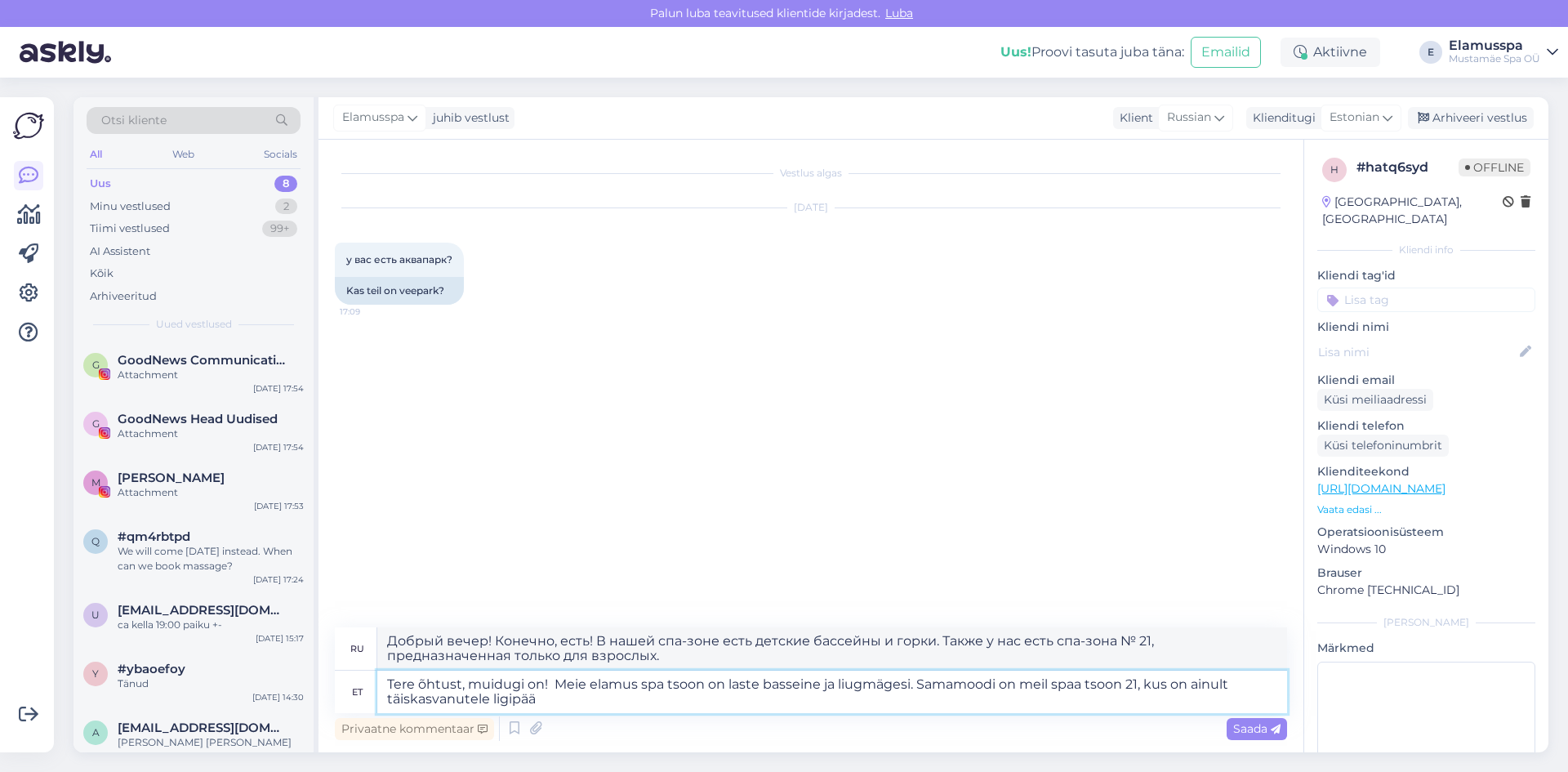
type textarea "Tere õhtust, muidugi on! Meie elamus spa tsoon on laste basseine ja liugmägesi.…"
type textarea "Добрый вечер! Конечно, есть! В нашей спа-зоне есть детские бассейны и горки. Та…"
click at [1112, 683] on textarea "Tere õhtust, muidugi on! Meie elamus spa tsoon on laste basseine ja liugmägesi.…" at bounding box center [832, 691] width 910 height 42
type textarea "Tere õhtust, muidugi on! Meie elamus spa tsoon on laste basseine ja liugmägesi.…"
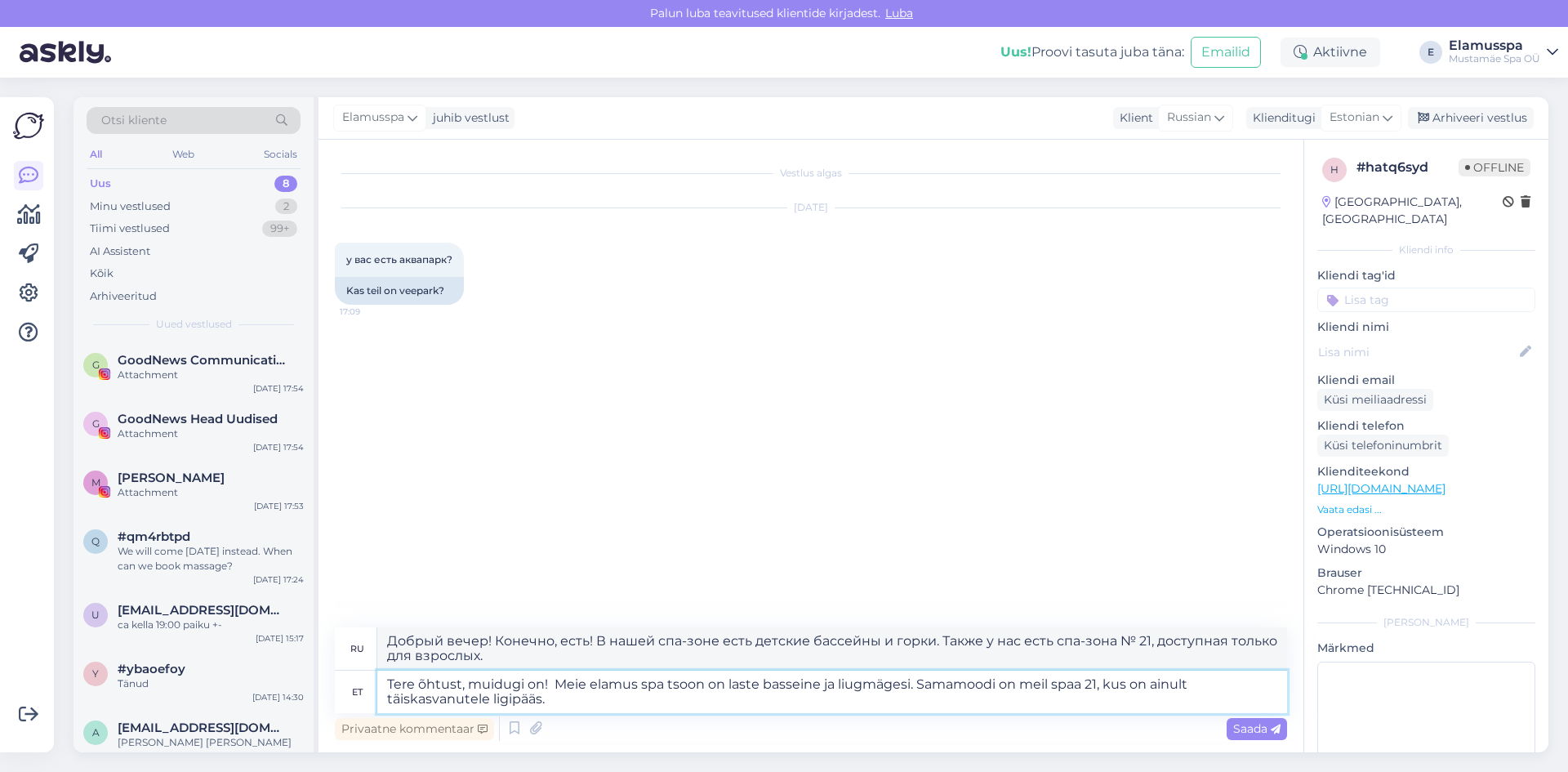
type textarea "Добрый вечер! Конечно, есть! В нашем спа-центре есть детские бассейны и горки. …"
click at [1135, 702] on textarea "Tere õhtust, muidugi on! Meie elamus spa tsoon on laste basseine ja liugmägesi.…" at bounding box center [832, 691] width 910 height 42
click at [1076, 682] on textarea "Tere õhtust, muidugi on! Meie elamus spa tsoon on laste basseine ja liugmägesi.…" at bounding box center [832, 691] width 910 height 42
click at [1129, 701] on textarea "Tere õhtust, muidugi on! Meie elamus spa tsoon on laste basseine ja liugmägesi.…" at bounding box center [832, 691] width 910 height 42
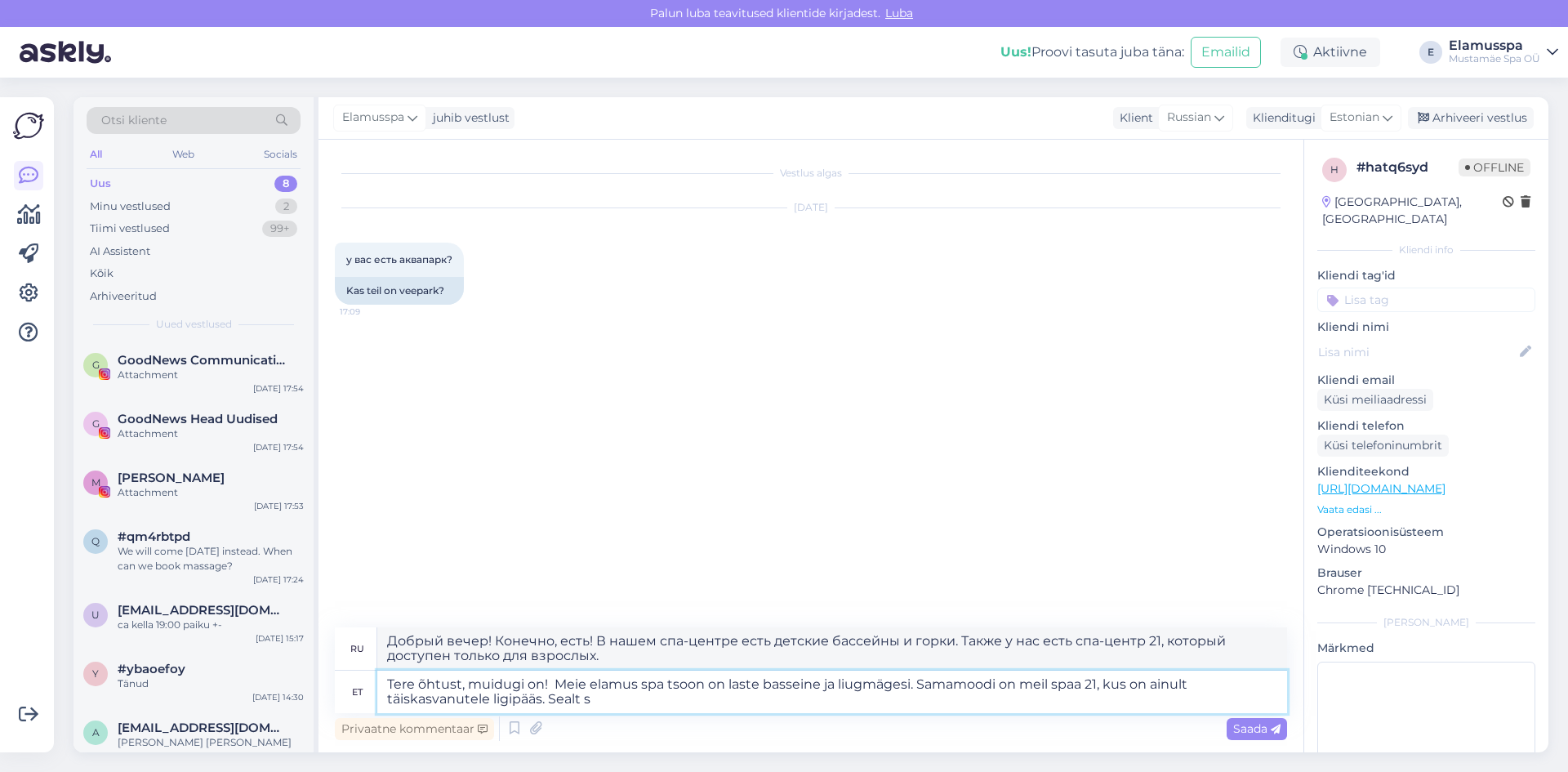
type textarea "Tere õhtust, muidugi on! Meie elamus spa tsoon on laste basseine ja liugmägesi.…"
type textarea "Добрый вечер! Конечно, есть! В нашем спа-центре есть детские бассейны и горки. …"
type textarea "Tere õhtust, muidugi on! Meie elamus spa tsoon on laste basseine ja liugmägesi.…"
type textarea "Добрый вечер! Конечно! В нашем спа-центре есть детские бассейны и горки. Также …"
type textarea "Tere õhtust, muidugi on! Meie elamus spa tsoon on laste basseine ja liugmägesi.…"
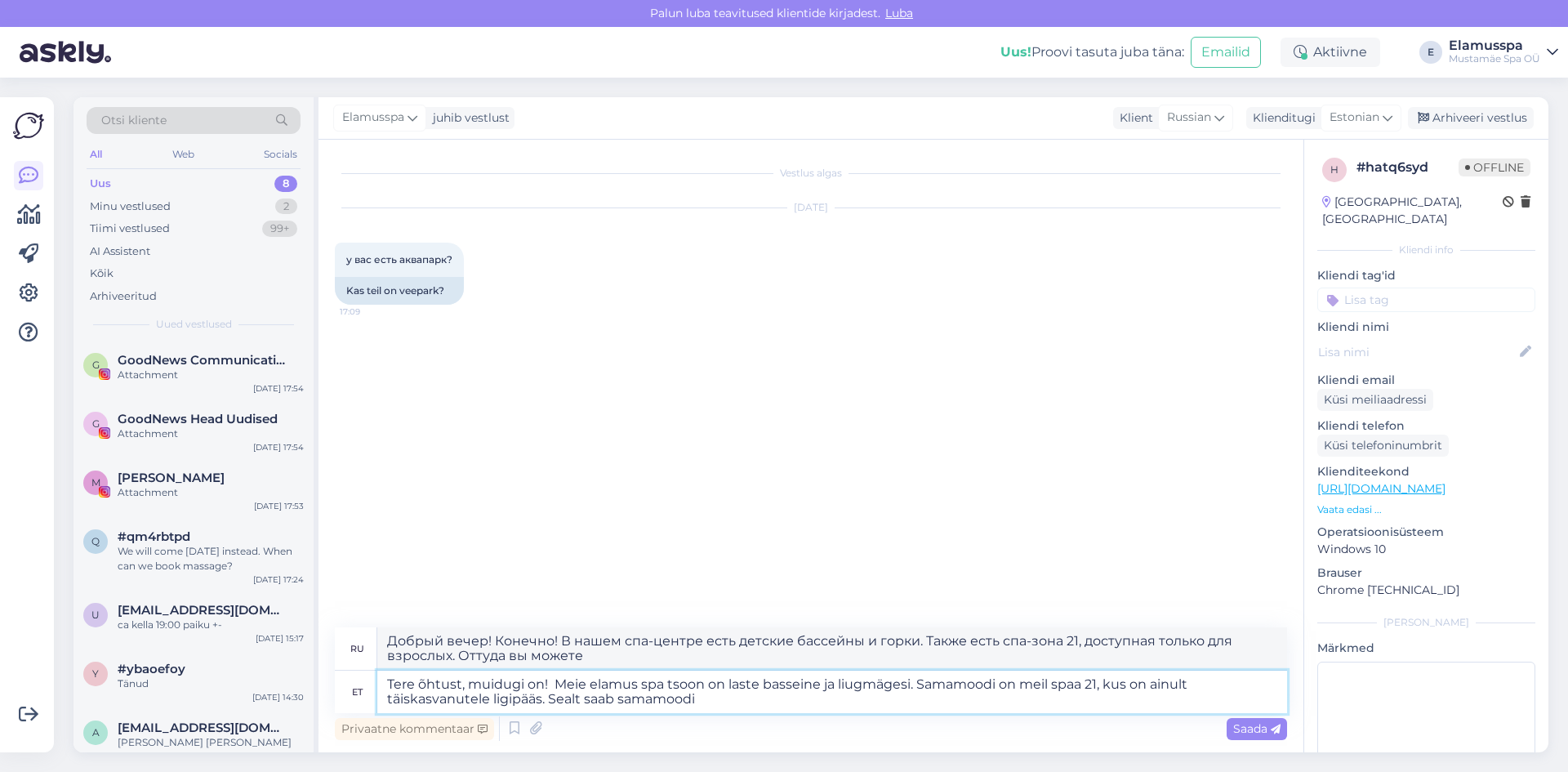
type textarea "Добрый вечер! Конечно! В нашем спа-центре есть детские бассейны и горки. Также …"
type textarea "Tere õhtust, muidugi on! Meie elamus spa tsoon on laste basseine ja liugmägesi.…"
type textarea "Добрый вечер! Конечно! В нашем спа-центре есть детские бассейны и горки. Также …"
type textarea "Tere õhtust, muidugi on! Meie elamus spa tsoon on laste basseine ja liugmägesi.…"
type textarea "Добрый вечер! Конечно, есть! В нашей спа-зоне есть детские бассейны и горки. Та…"
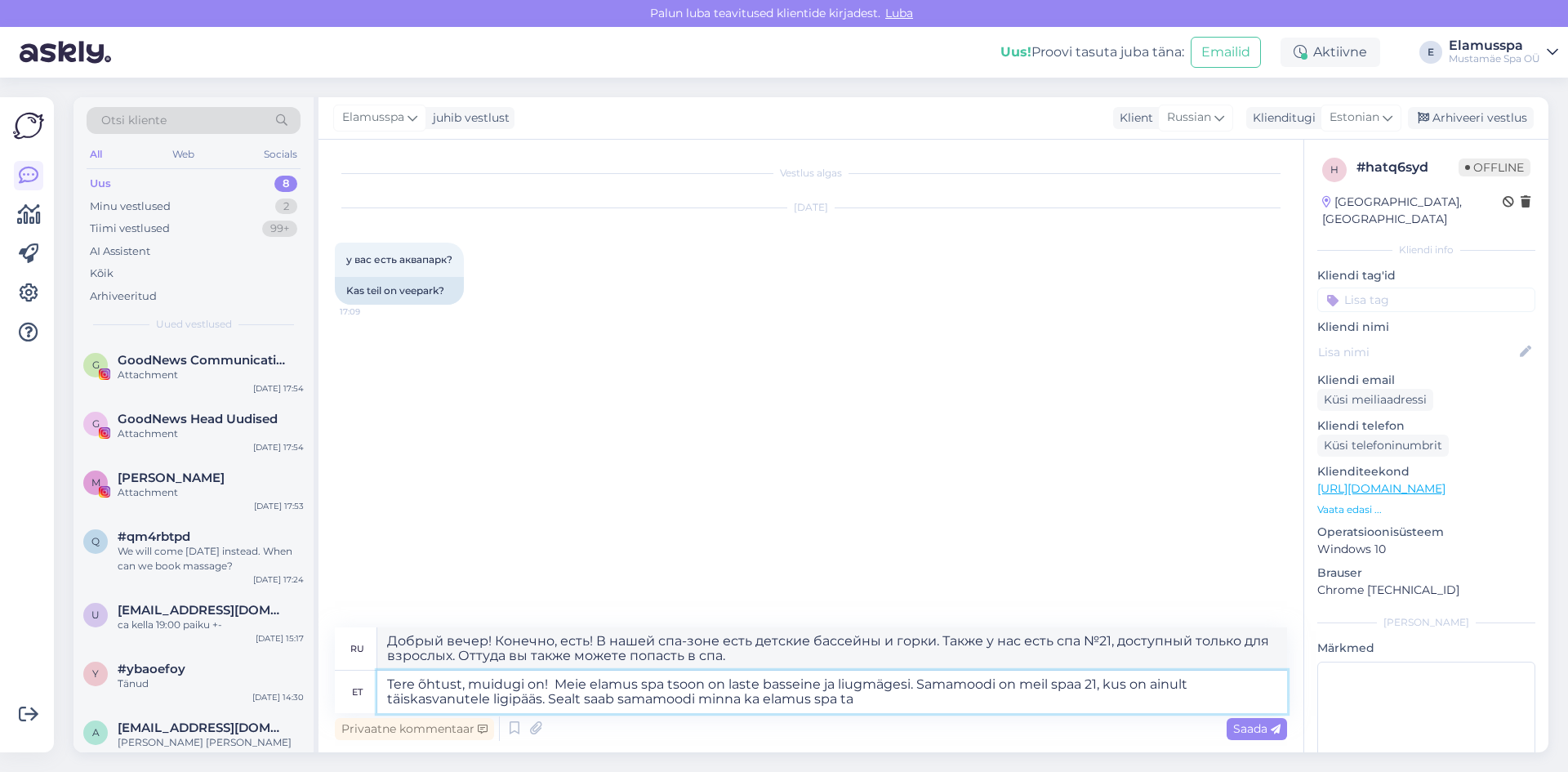
type textarea "Tere õhtust, muidugi on! Meie elamus spa tsoon on laste basseine ja liugmägesi.…"
type textarea "Добрый вечер! Конечно! В нашей спа-зоне есть детские бассейны и горки. Также у …"
type textarea "Tere õhtust, muidugi on! Meie elamus spa tsoon on laste basseine ja liugmägesi.…"
type textarea "Добрый вечер! Конечно же! В нашей спа-зоне есть детские бассейны и горки. Также…"
type textarea "Tere õhtust, muidugi on! Meie elamus spa tsoon on laste basseine ja liugmägesi.…"
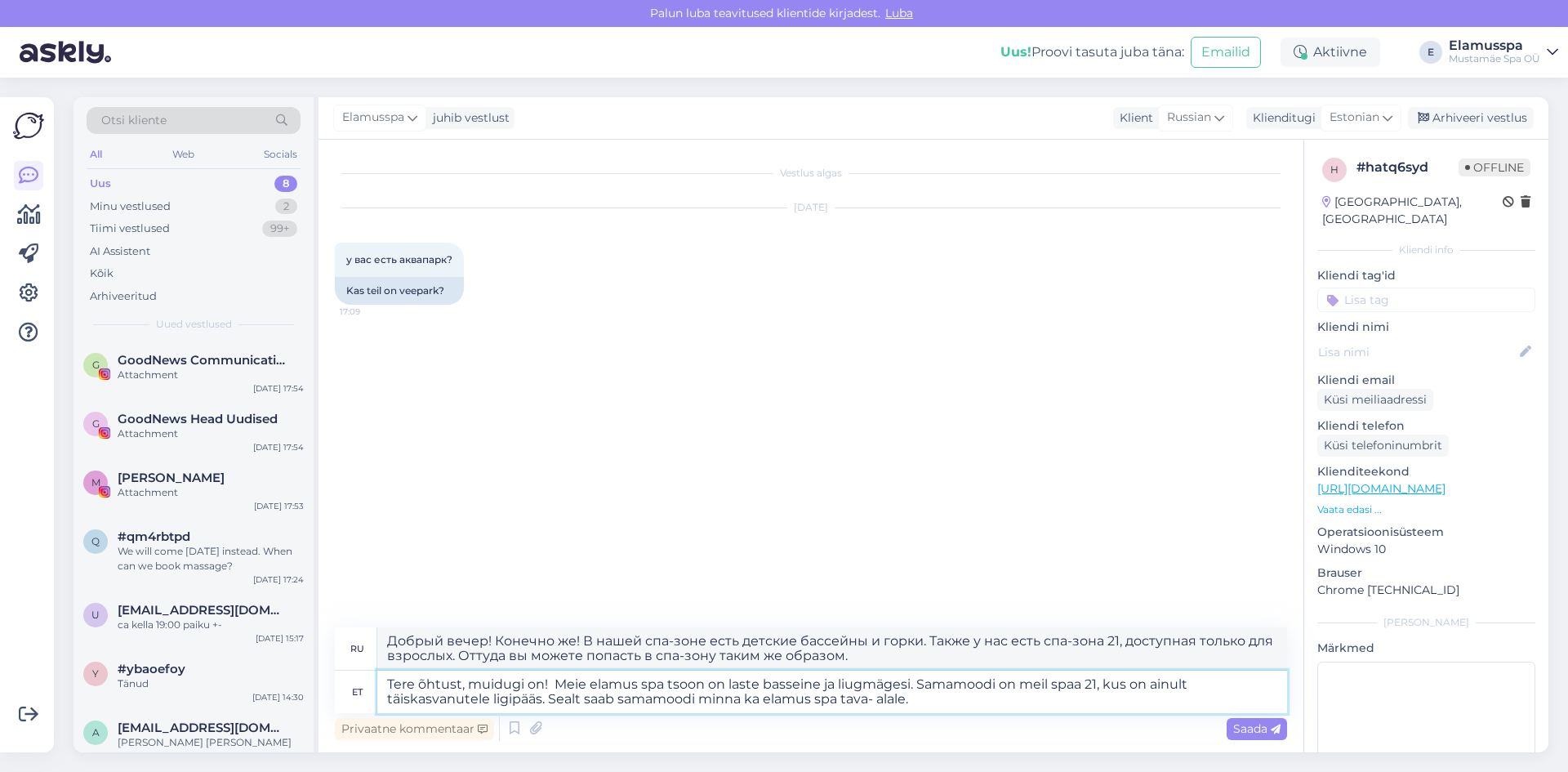
type textarea "Добрый вечер! Конечно же! В нашей спа-зоне есть детские бассейны и горки. Также…"
type textarea "Tere õhtust, muidugi on! Meie elamus spa tsoon on laste basseine ja liugmägesi.…"
click at [697, 655] on textarea "Добрый вечер! Конечно же! В нашей спа-зоне есть детские бассейны и горки. Также…" at bounding box center [832, 647] width 910 height 42
click at [1117, 640] on textarea "Добрый вечер! Конечно же! В нашей спа-зоне есть детские бассейны и горки. Также…" at bounding box center [832, 647] width 910 height 42
type textarea "Добрый вечер! Конечно же! В нашей спа-зоне есть детские бассейны и горки. Также…"
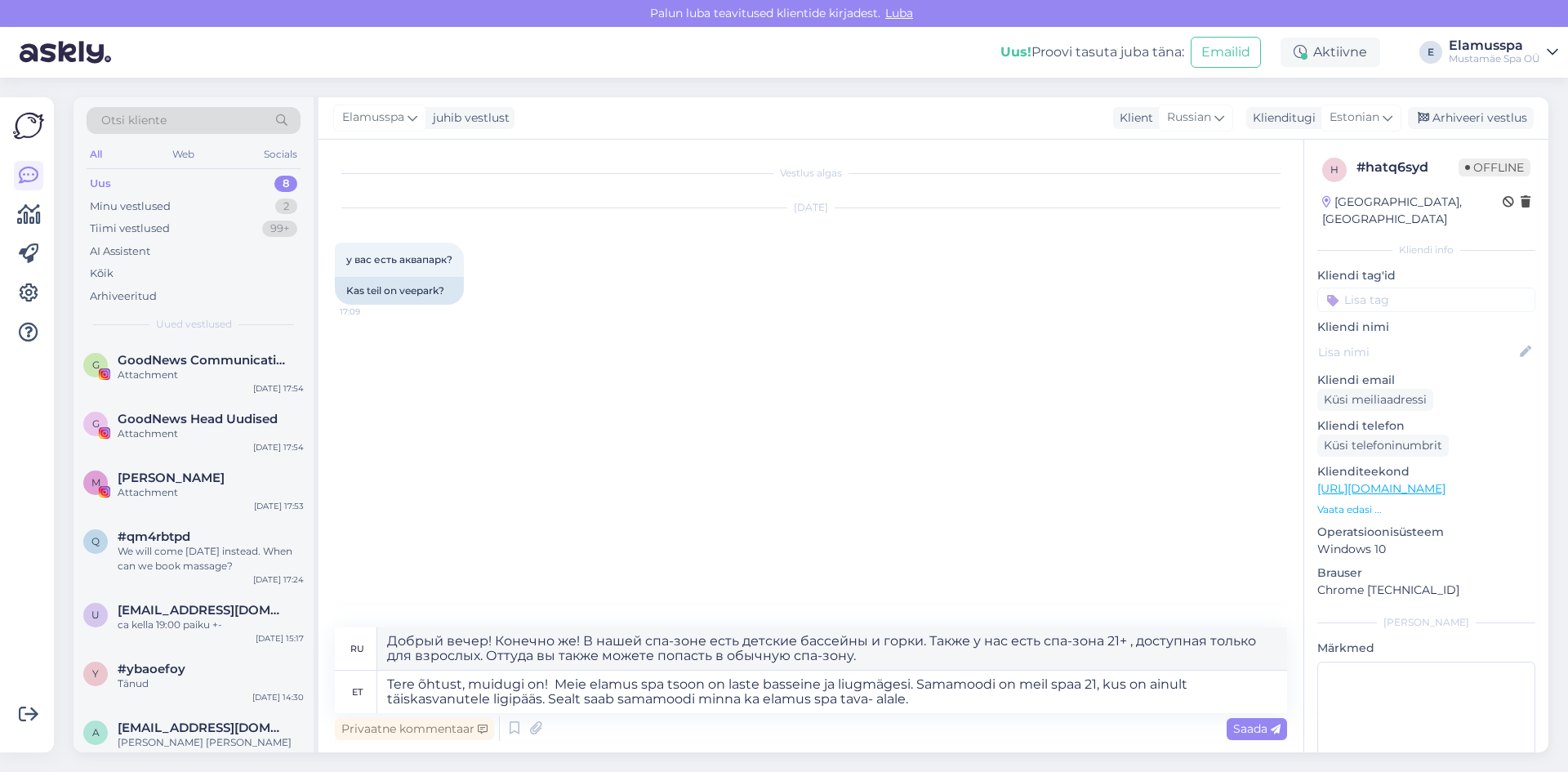
click at [1249, 715] on div "Privaatne kommentaar Saada" at bounding box center [810, 729] width 953 height 31
click at [1259, 735] on span "Saada" at bounding box center [1257, 728] width 47 height 15
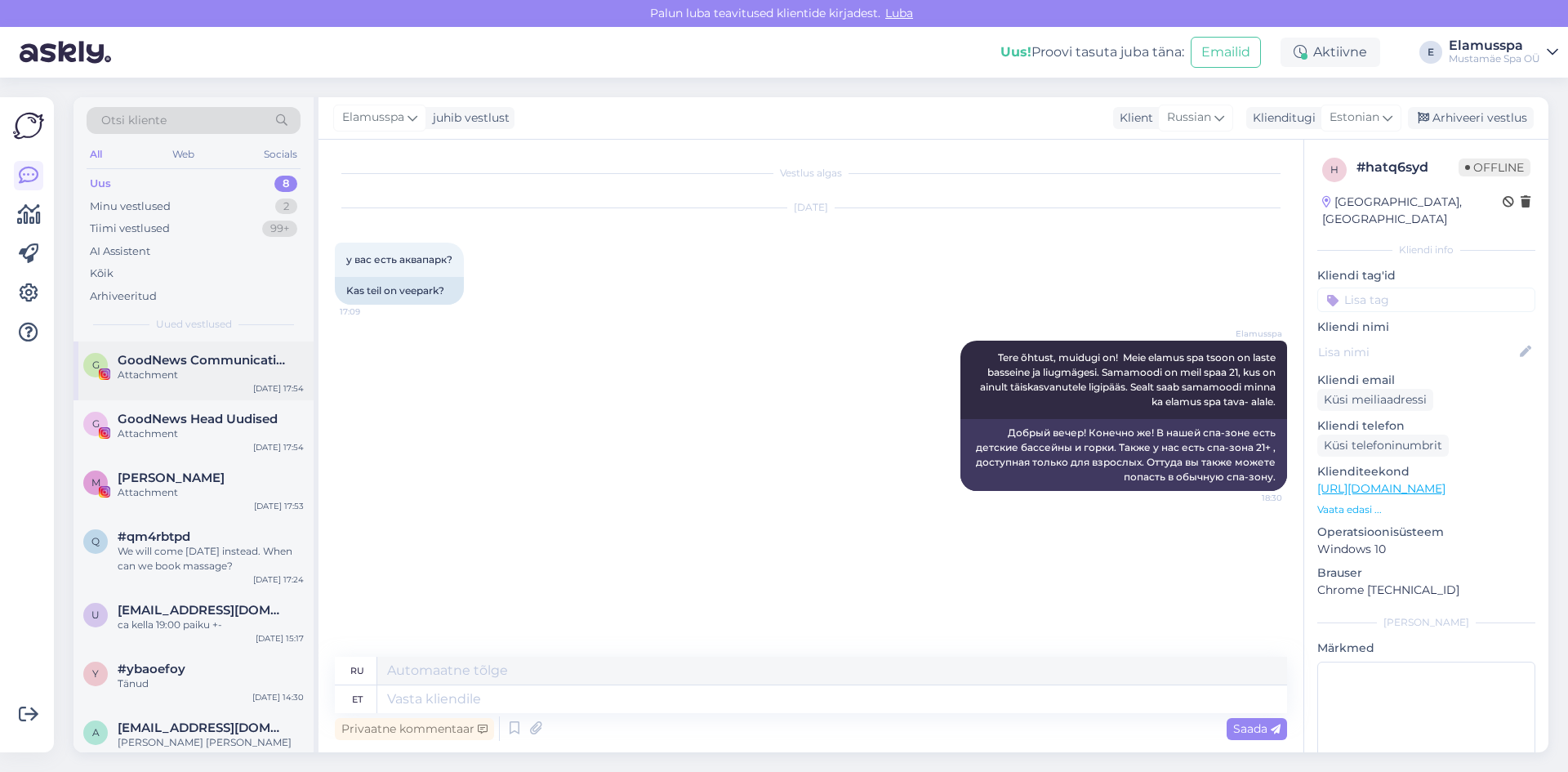
click at [250, 381] on div "Attachment" at bounding box center [211, 375] width 186 height 15
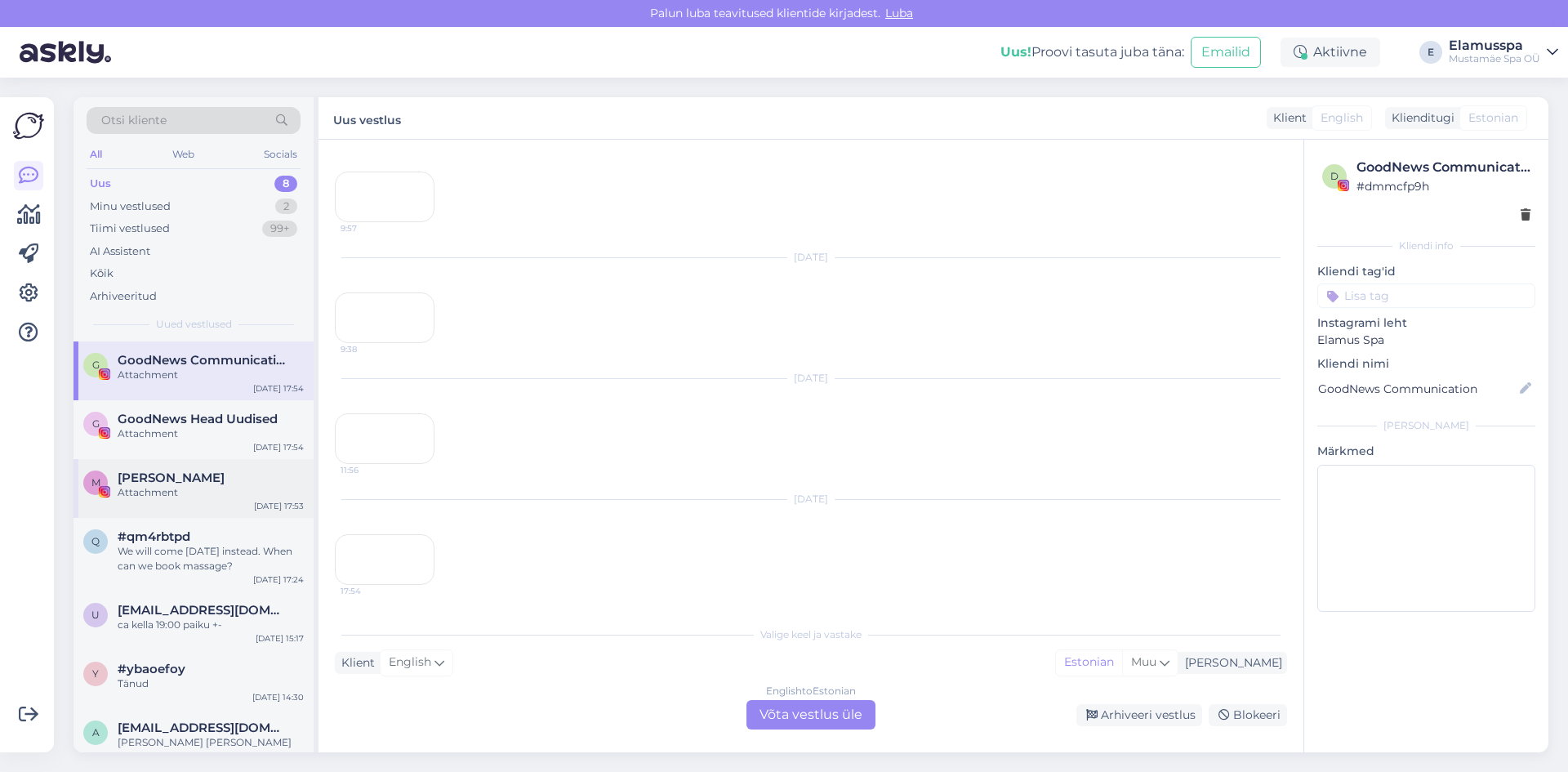
click at [217, 513] on div "M [PERSON_NAME] Attachment [DATE] 17:53" at bounding box center [193, 489] width 240 height 59
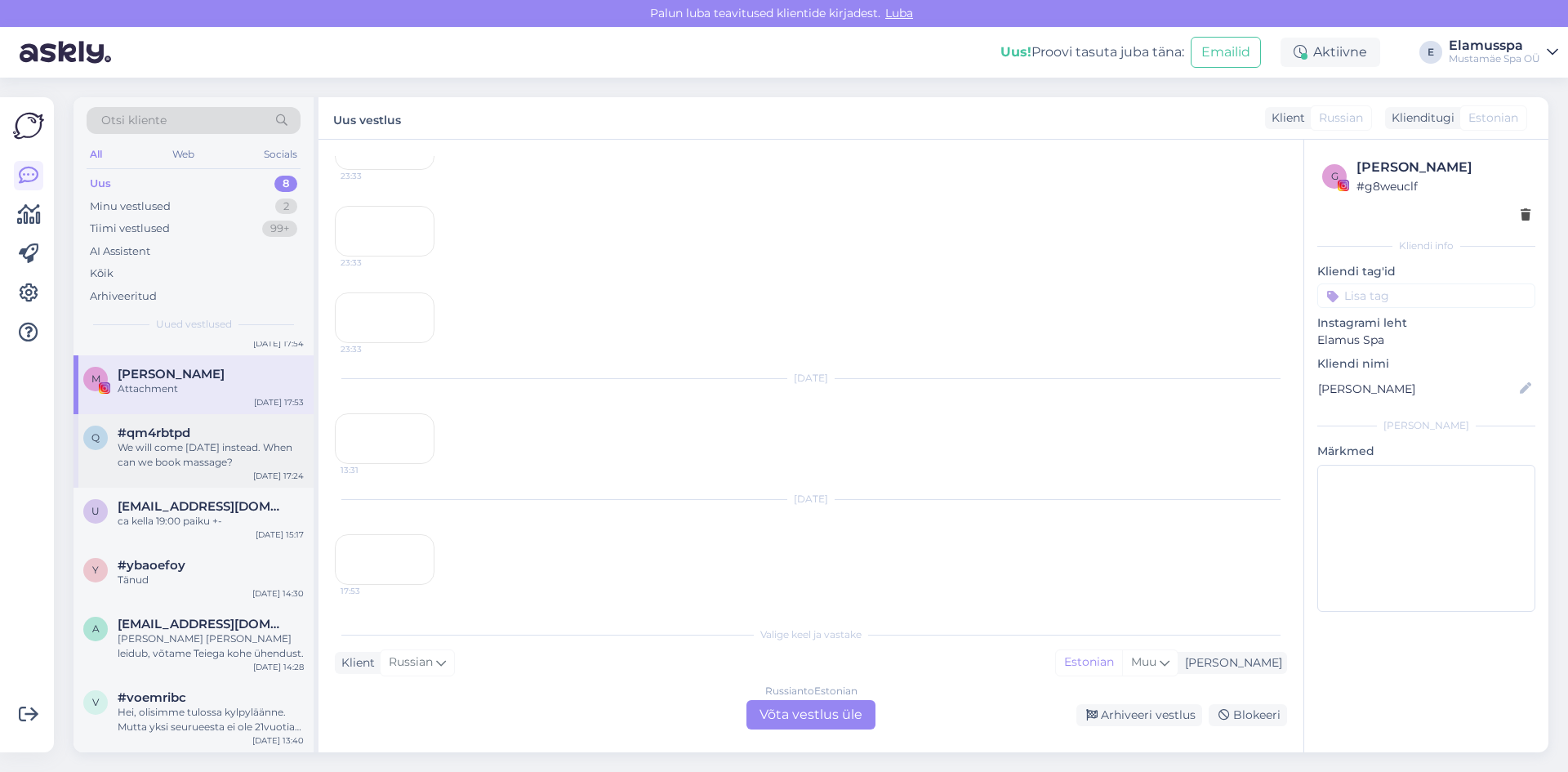
click at [216, 519] on div "ca kella 19:00 paiku +-" at bounding box center [211, 521] width 186 height 15
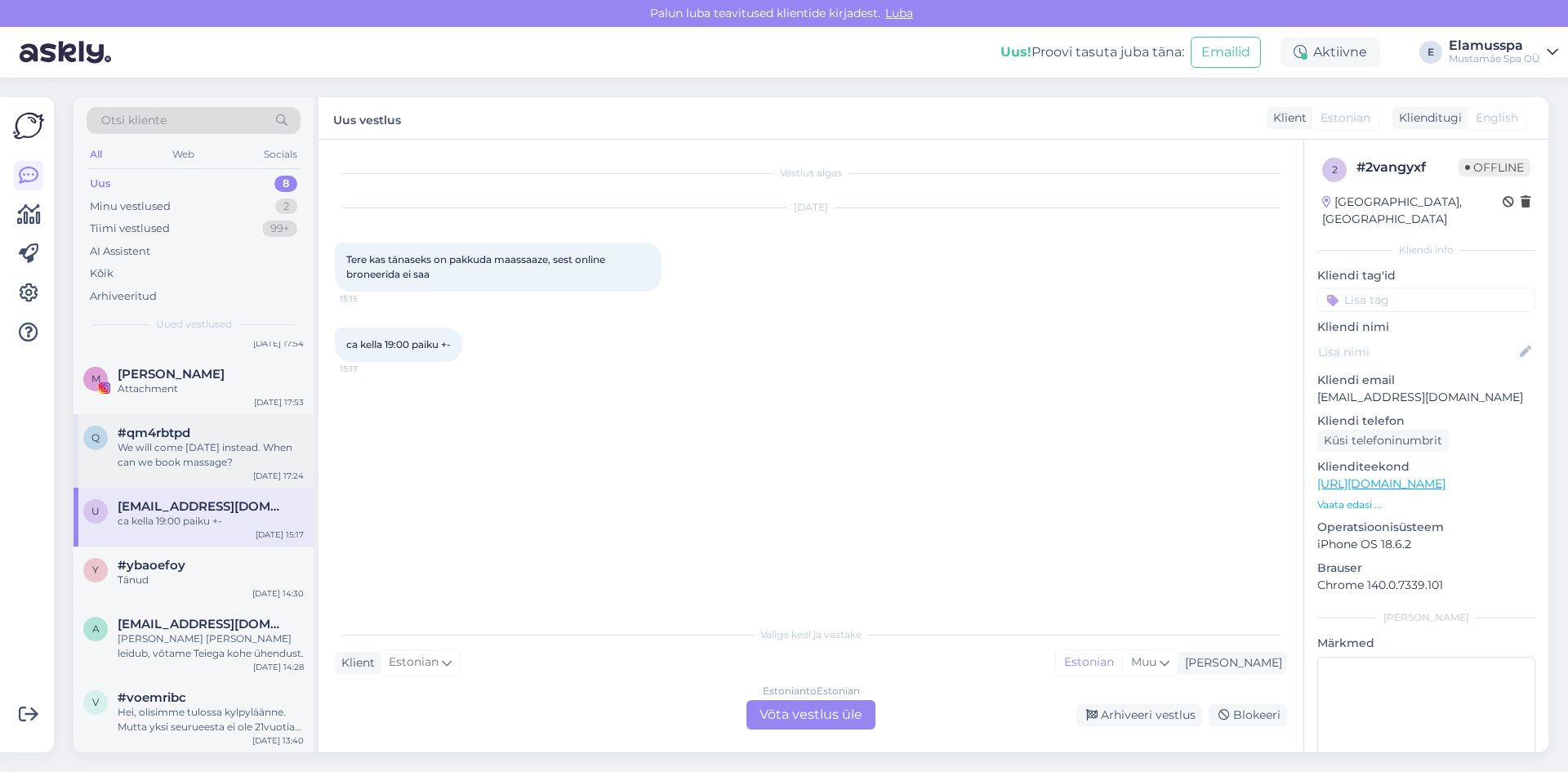
scroll to position [0, 0]
click at [212, 478] on div "q #qm4rbtpd We will come [DATE] instead. When can we book massage? [DATE] 17:24" at bounding box center [193, 450] width 240 height 74
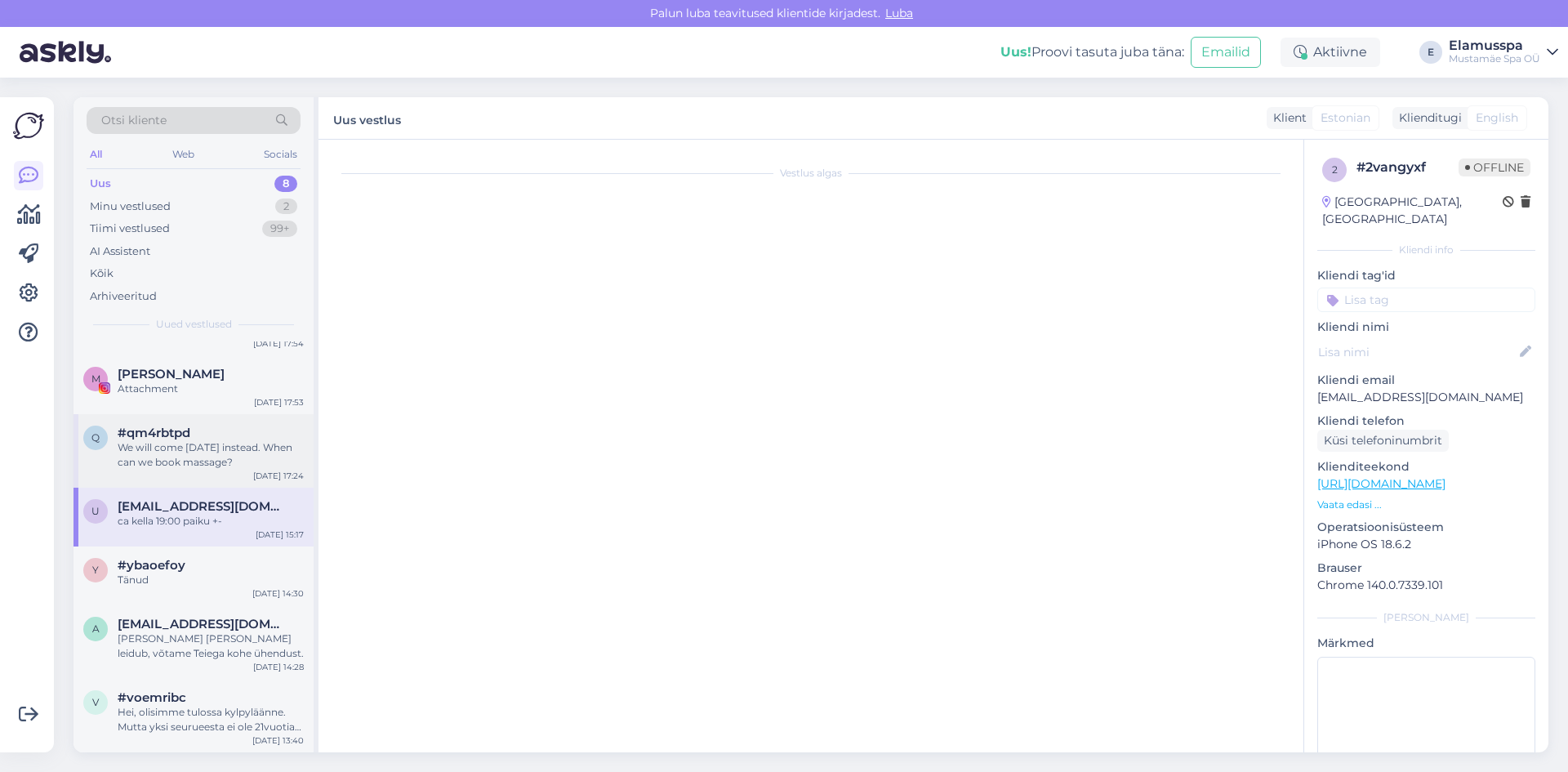
scroll to position [21, 0]
